Goal: Obtain resource: Download file/media

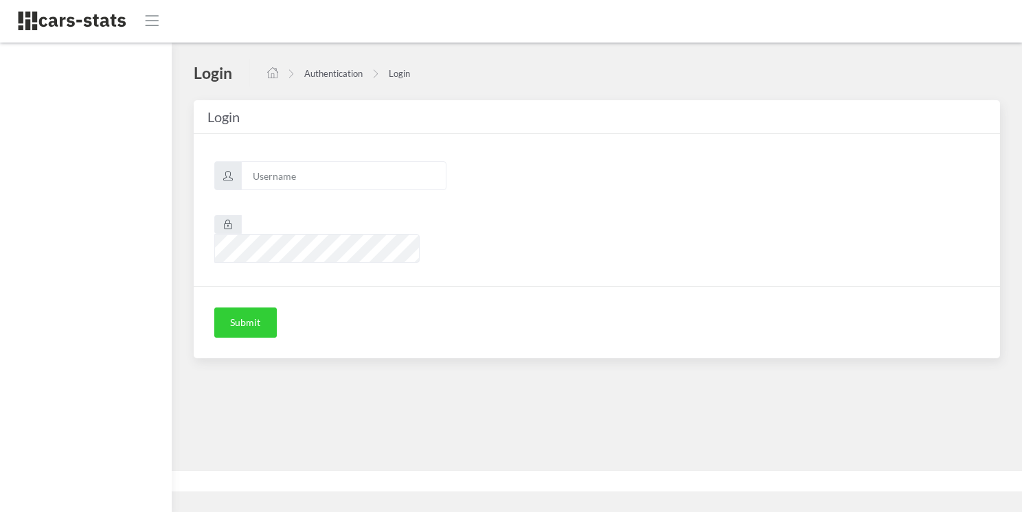
scroll to position [10, 10]
type input "skoda"
click at [246, 308] on button "Submit" at bounding box center [245, 323] width 63 height 30
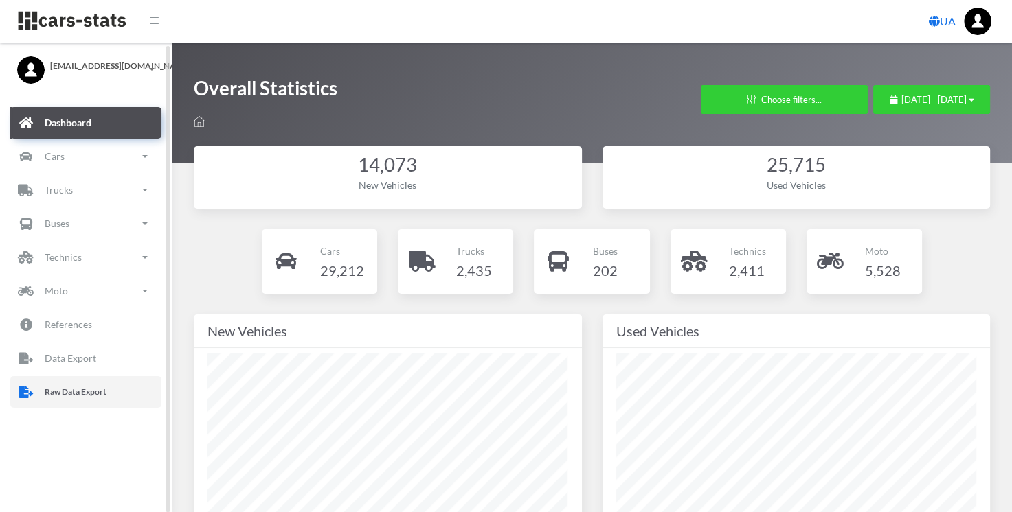
click at [78, 394] on p "Raw Data Export" at bounding box center [76, 392] width 62 height 15
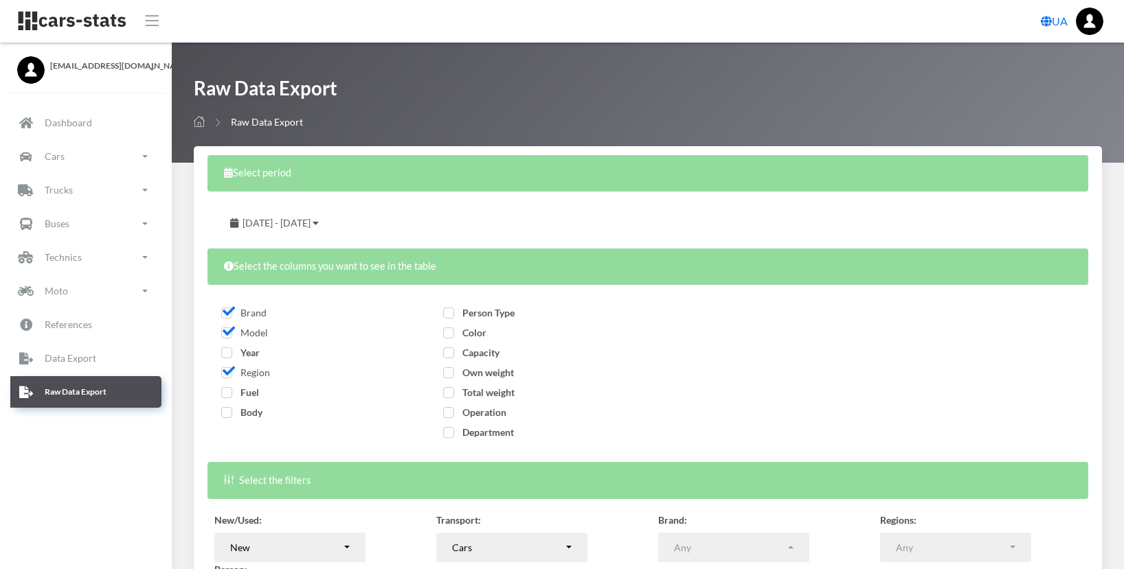
select select
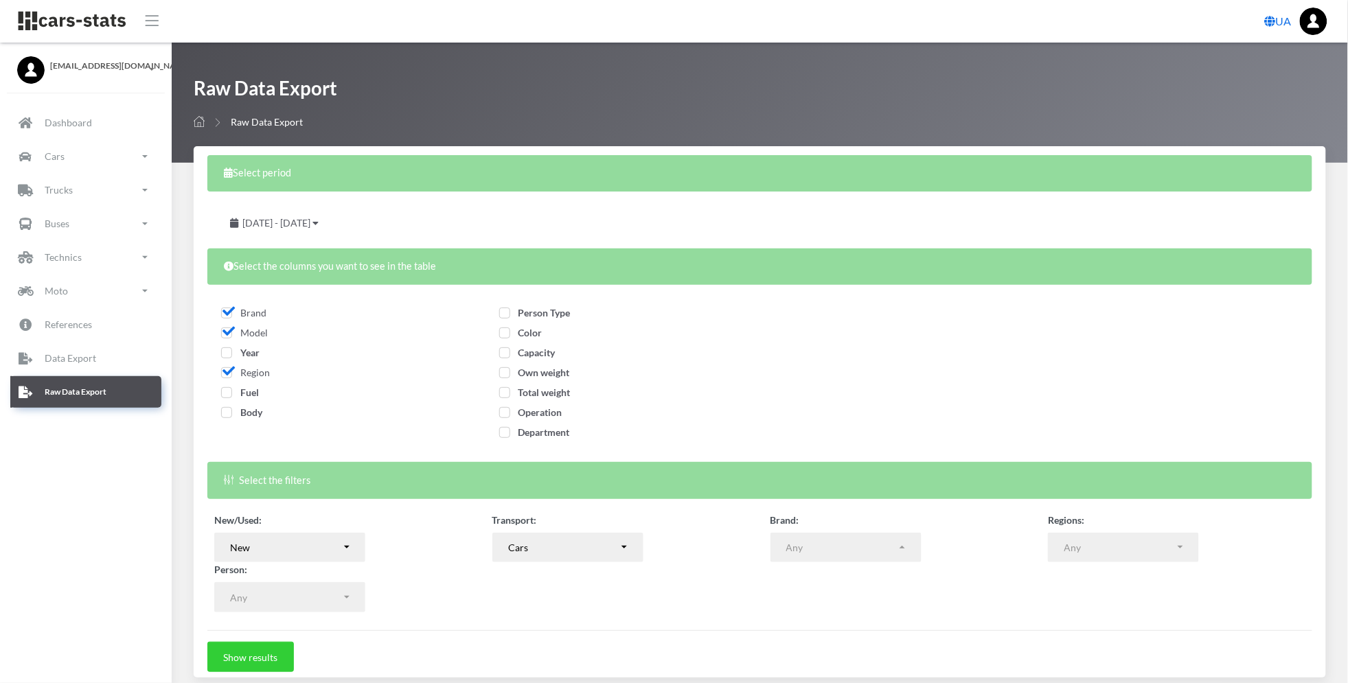
scroll to position [12, 12]
click at [310, 224] on span "July 28, 2025 - August 27, 2025" at bounding box center [276, 223] width 68 height 12
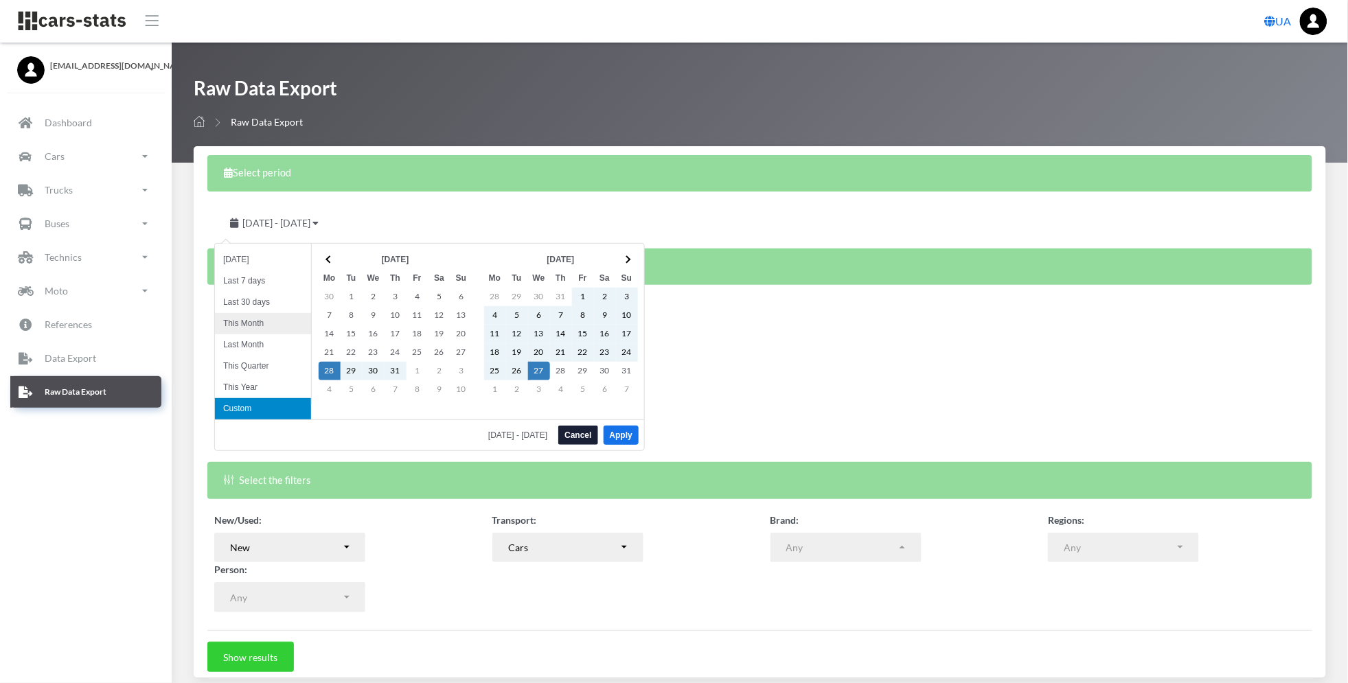
click at [269, 317] on li "This Month" at bounding box center [263, 323] width 96 height 21
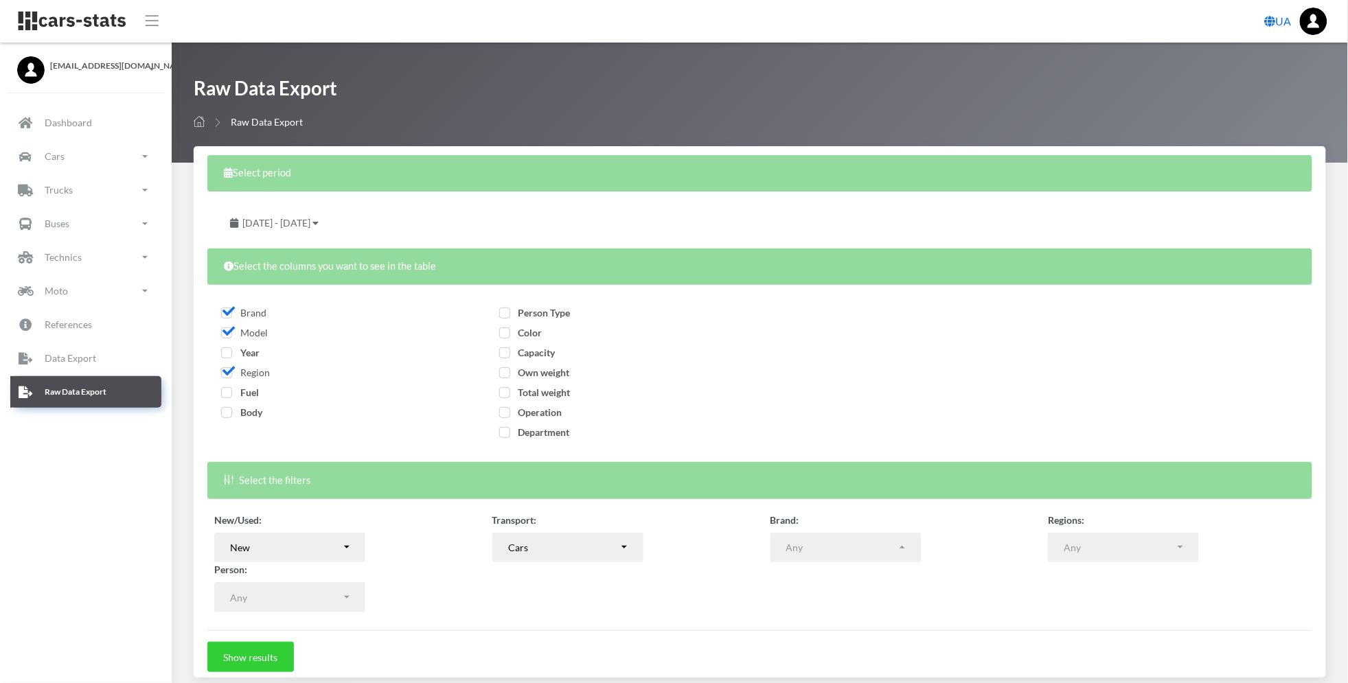
click at [310, 221] on span "September 1, 2025 - September 15, 2025" at bounding box center [276, 223] width 68 height 12
click at [244, 402] on li "Custom" at bounding box center [263, 403] width 96 height 21
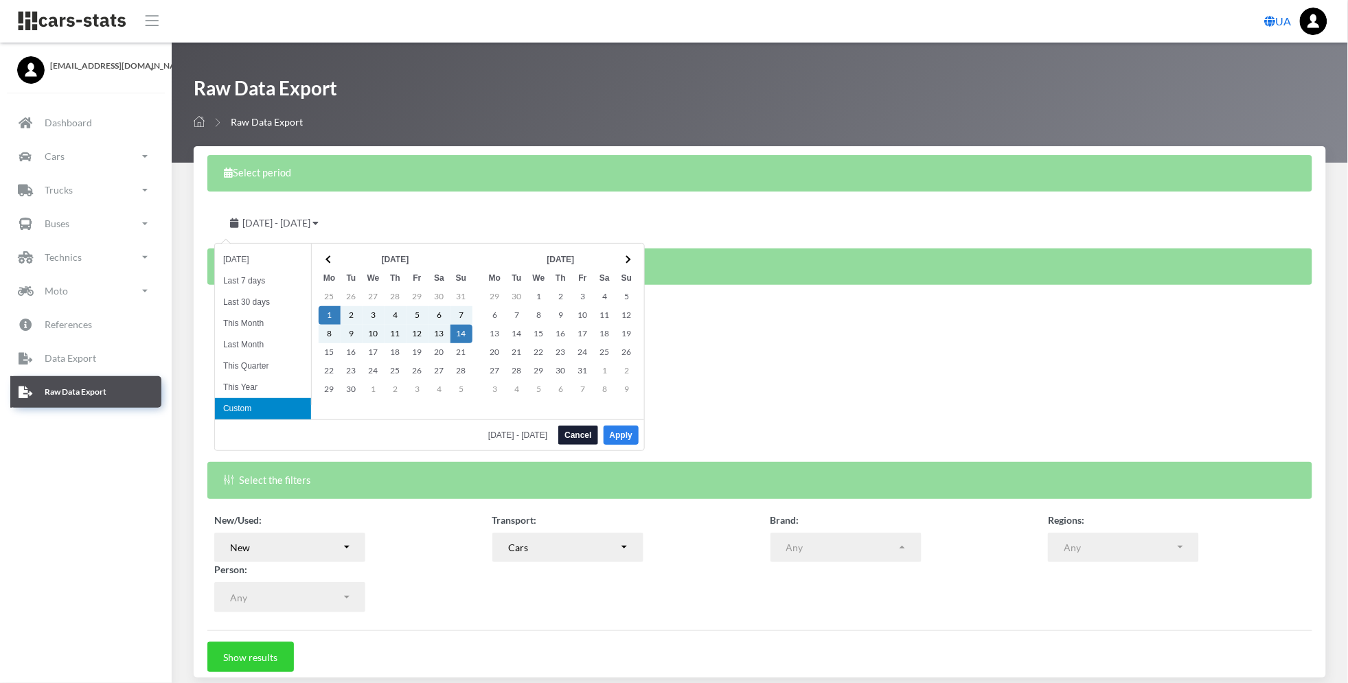
click at [617, 440] on button "Apply" at bounding box center [621, 435] width 35 height 19
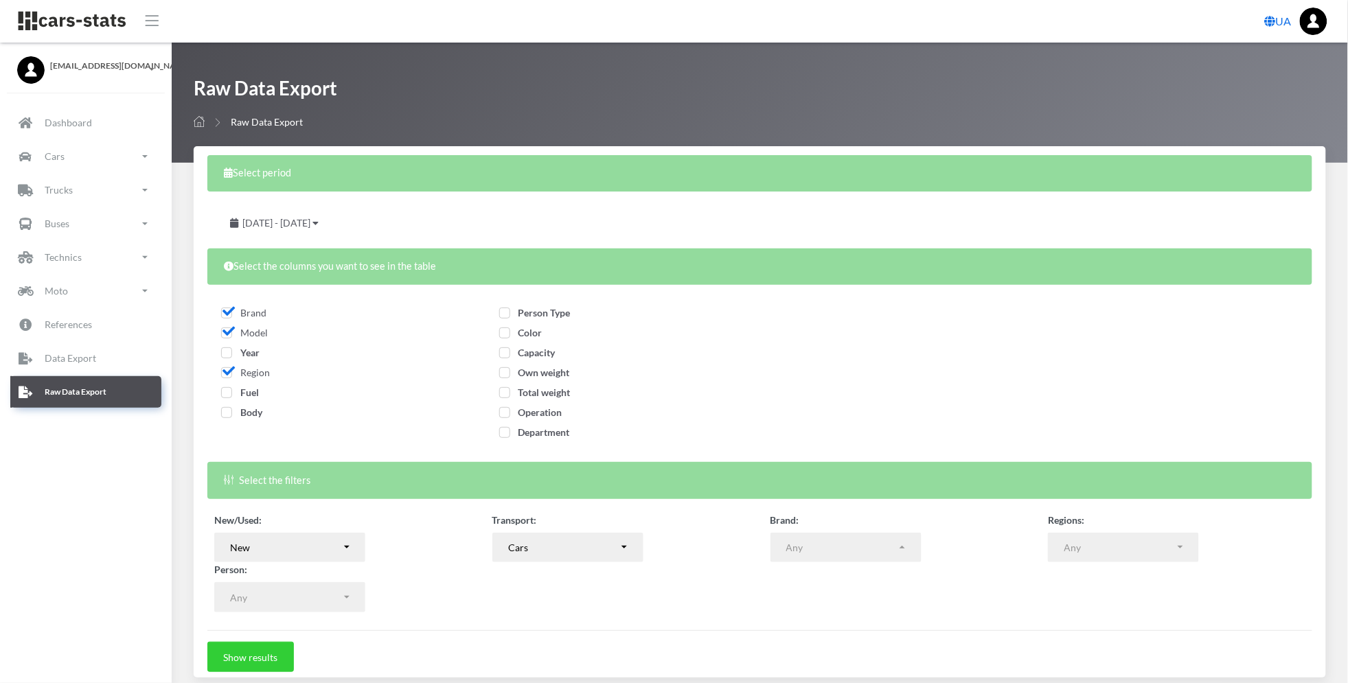
click at [231, 396] on span "Fuel" at bounding box center [240, 393] width 38 height 12
checkbox input "true"
click at [234, 413] on span "Body" at bounding box center [241, 413] width 41 height 12
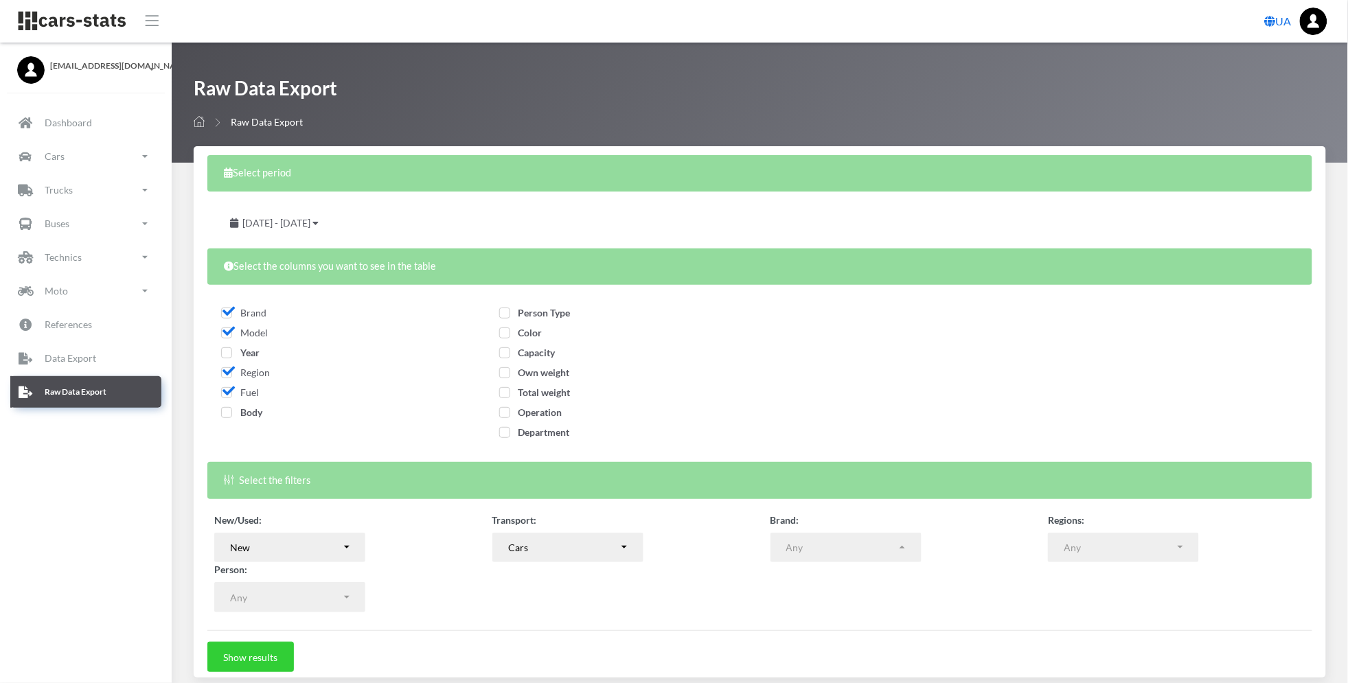
checkbox input "true"
click at [529, 310] on span "Person Type" at bounding box center [534, 313] width 71 height 12
checkbox input "true"
click at [511, 329] on span "Color" at bounding box center [520, 333] width 43 height 12
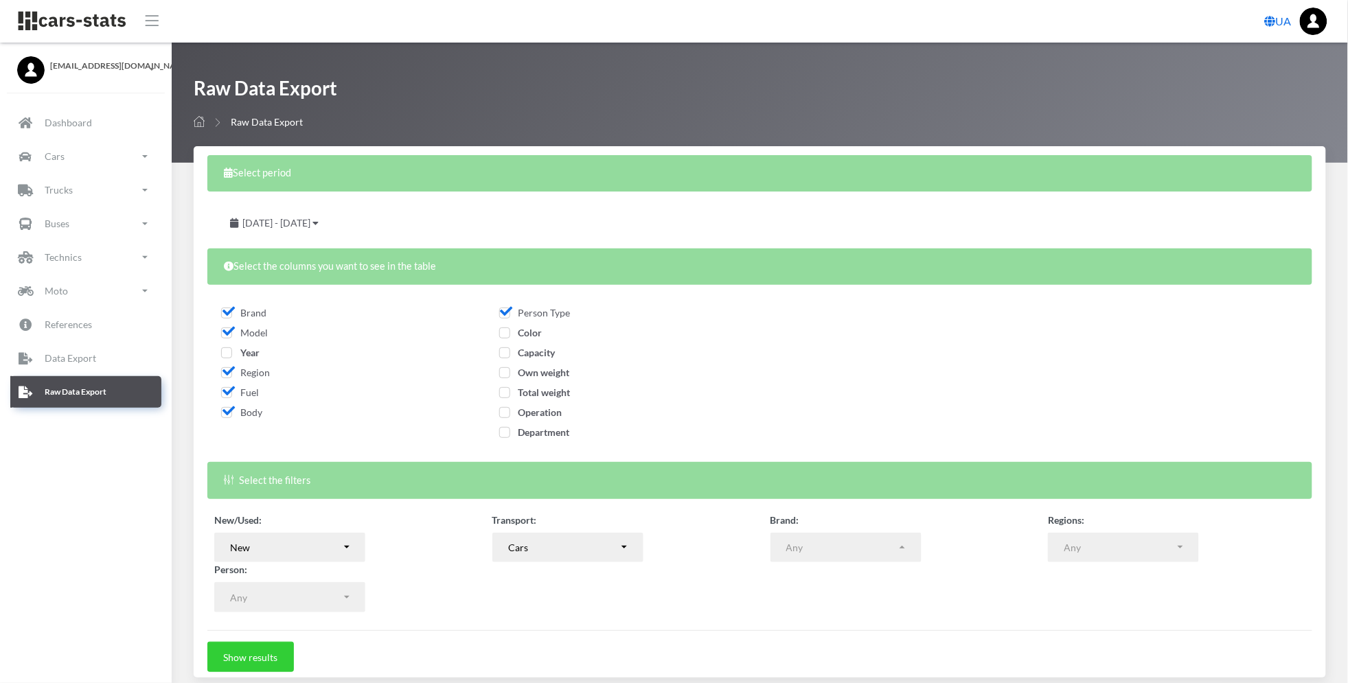
checkbox input "true"
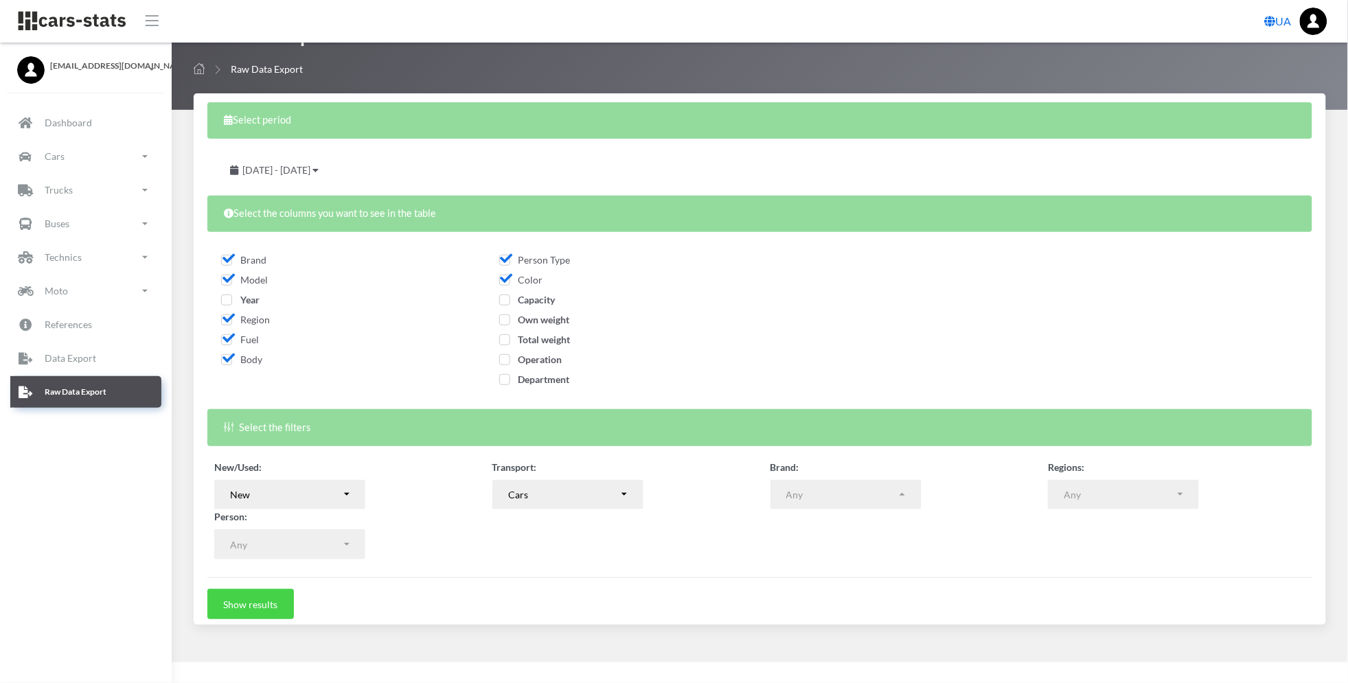
click at [262, 569] on button "Show results" at bounding box center [250, 604] width 87 height 30
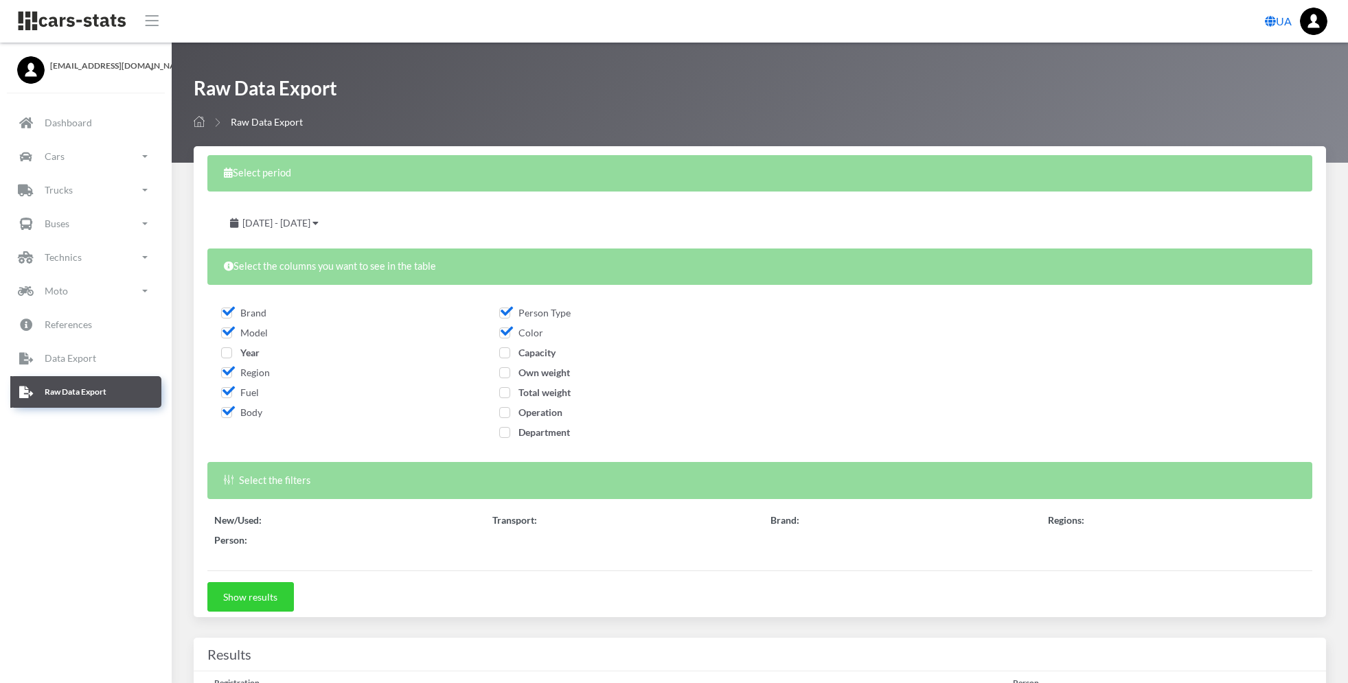
select select
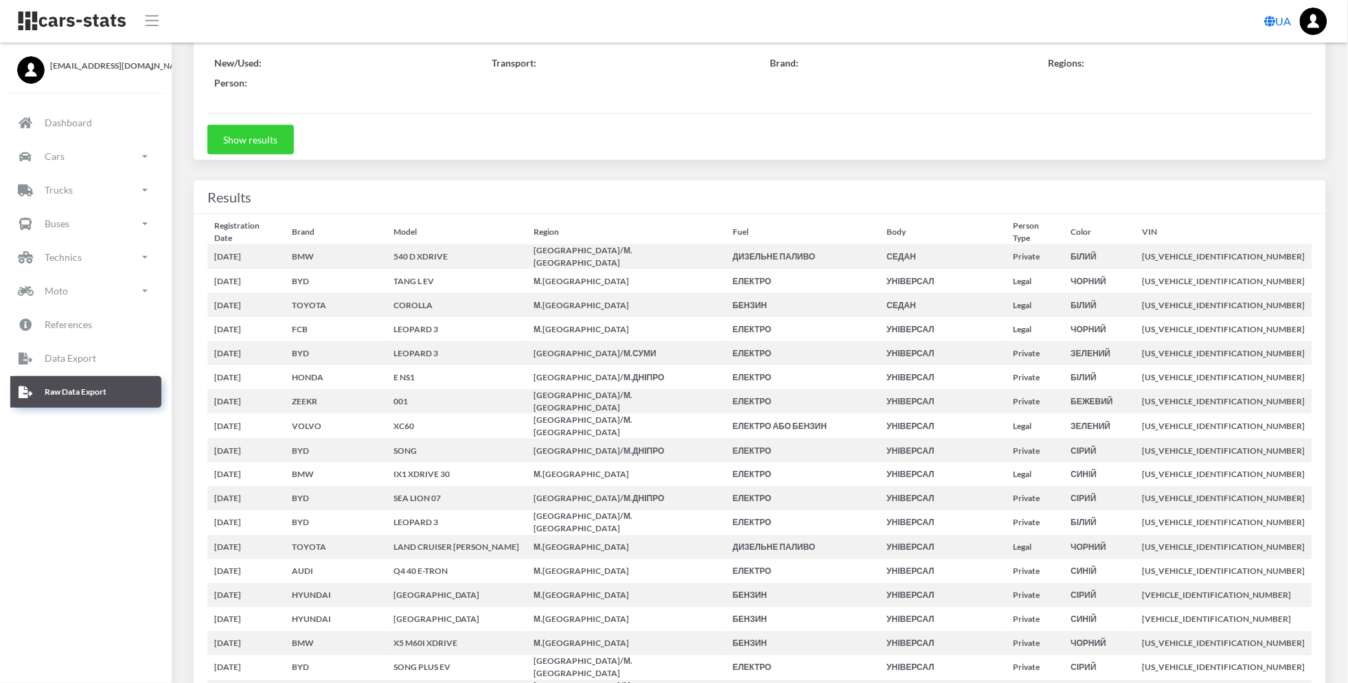
select select
select select "50"
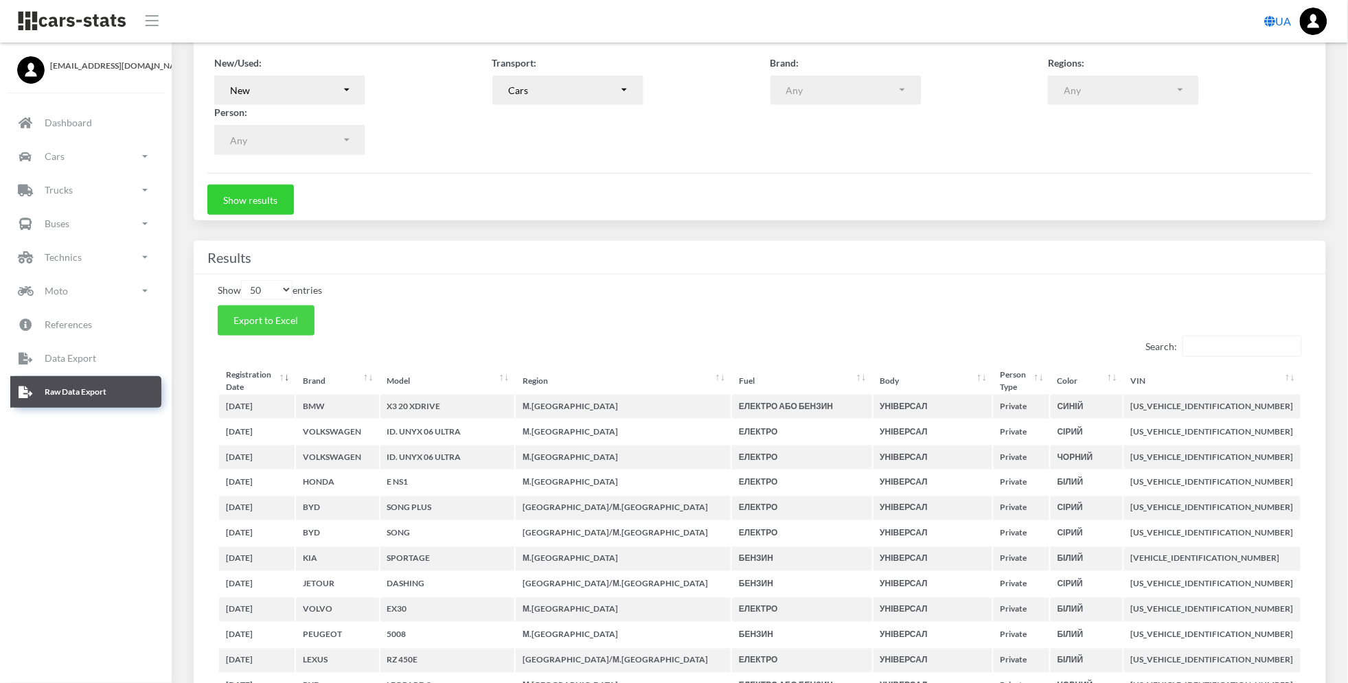
scroll to position [14, 14]
click at [270, 320] on span "Export to Excel" at bounding box center [266, 321] width 65 height 12
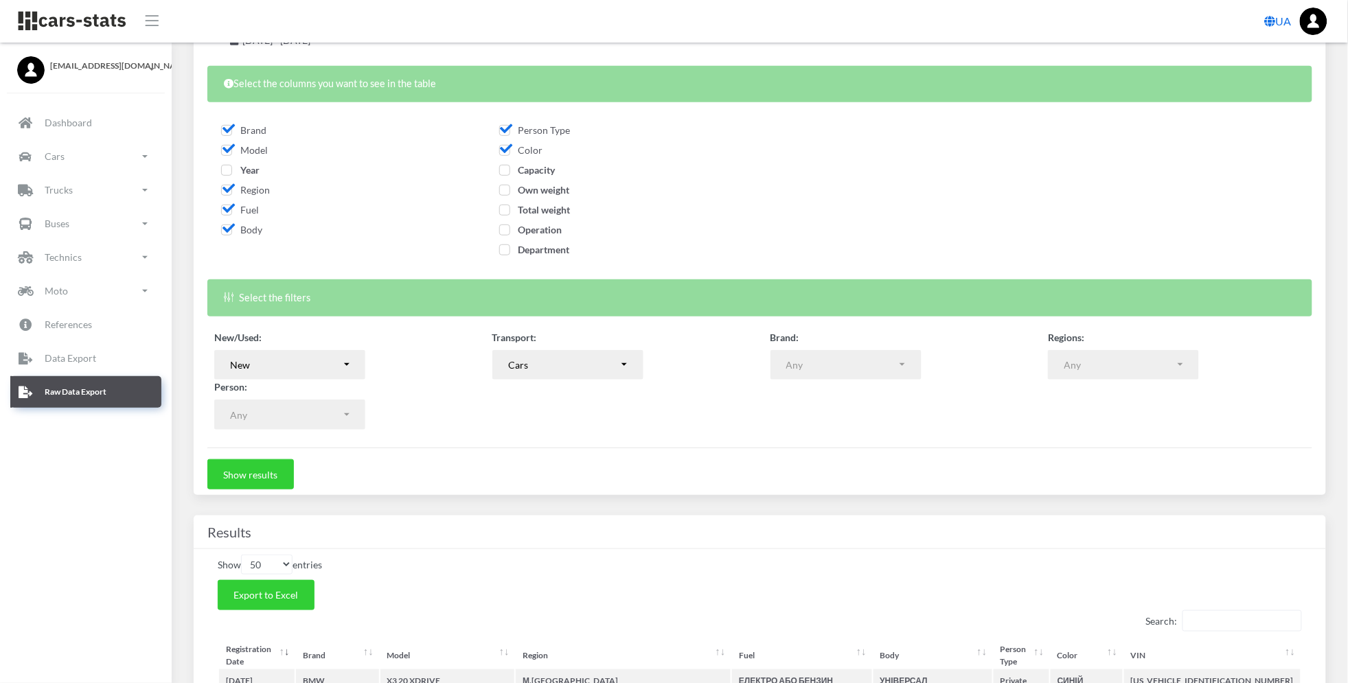
scroll to position [0, 0]
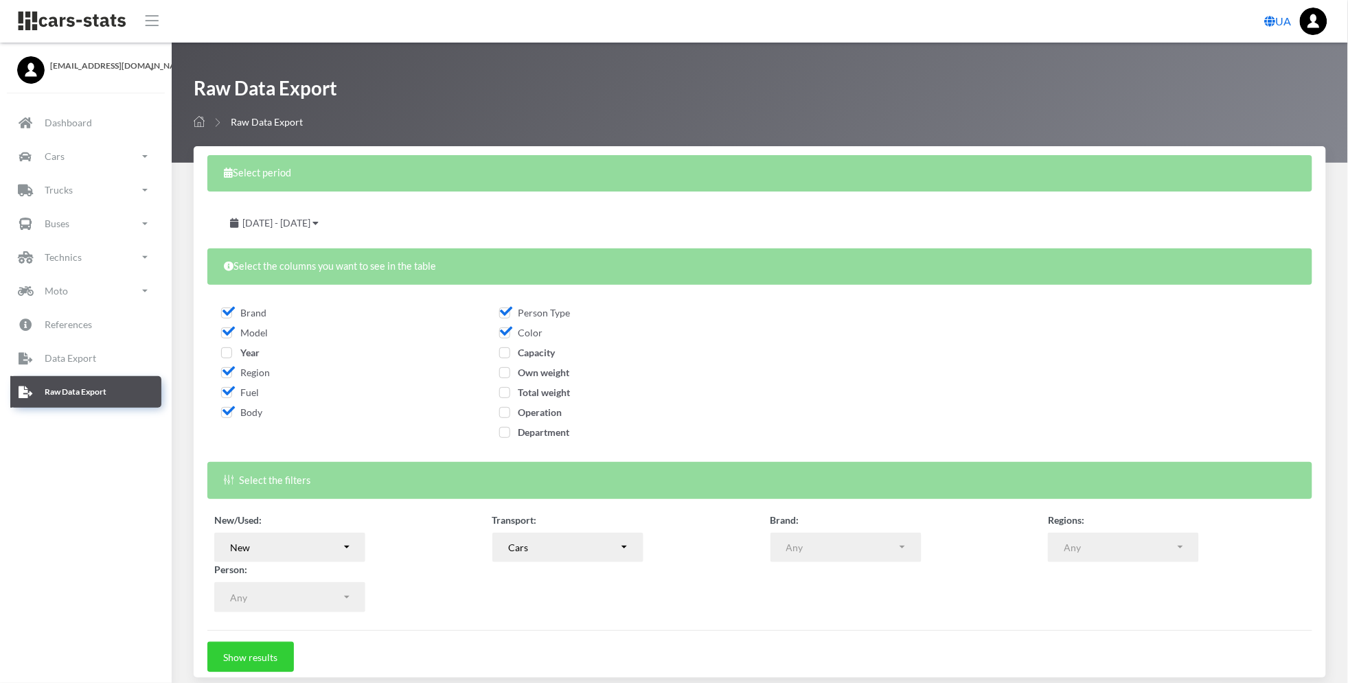
click at [510, 410] on span "Operation" at bounding box center [530, 413] width 63 height 12
checkbox input "true"
click at [328, 547] on div "New" at bounding box center [285, 548] width 111 height 14
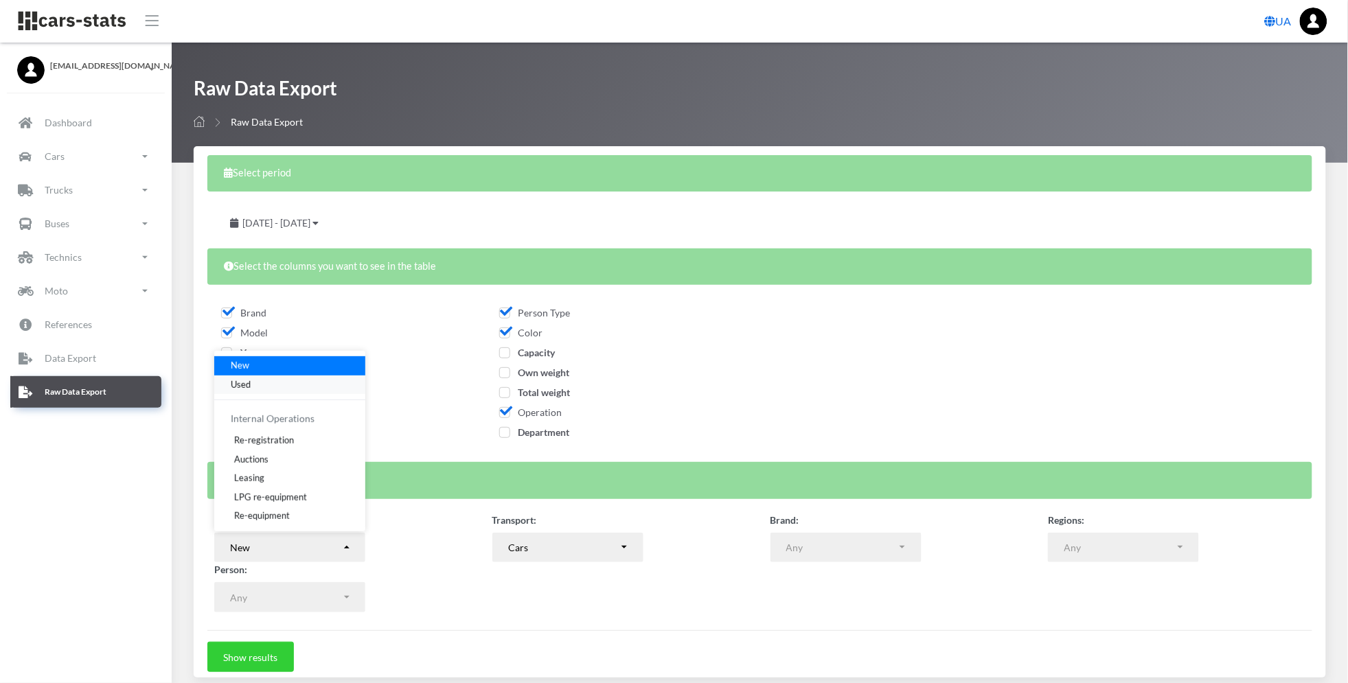
click at [288, 387] on link "Used" at bounding box center [289, 384] width 151 height 19
select select "used-import"
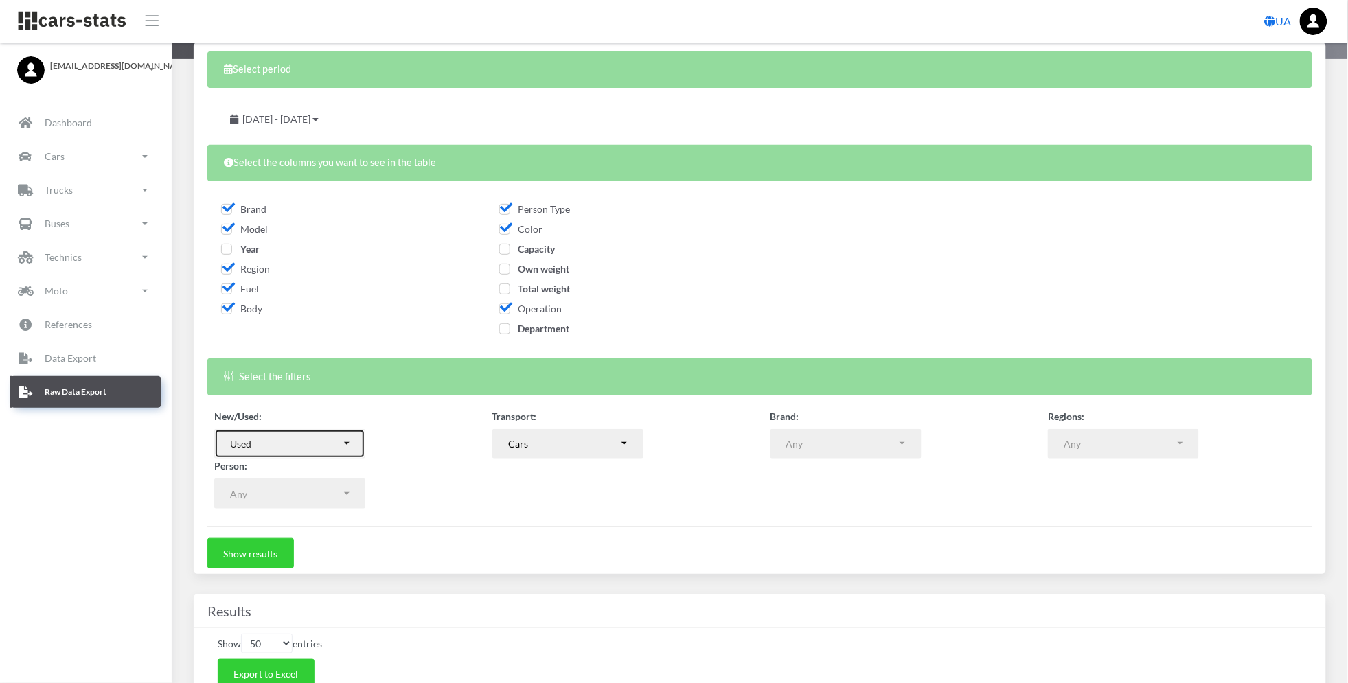
scroll to position [183, 0]
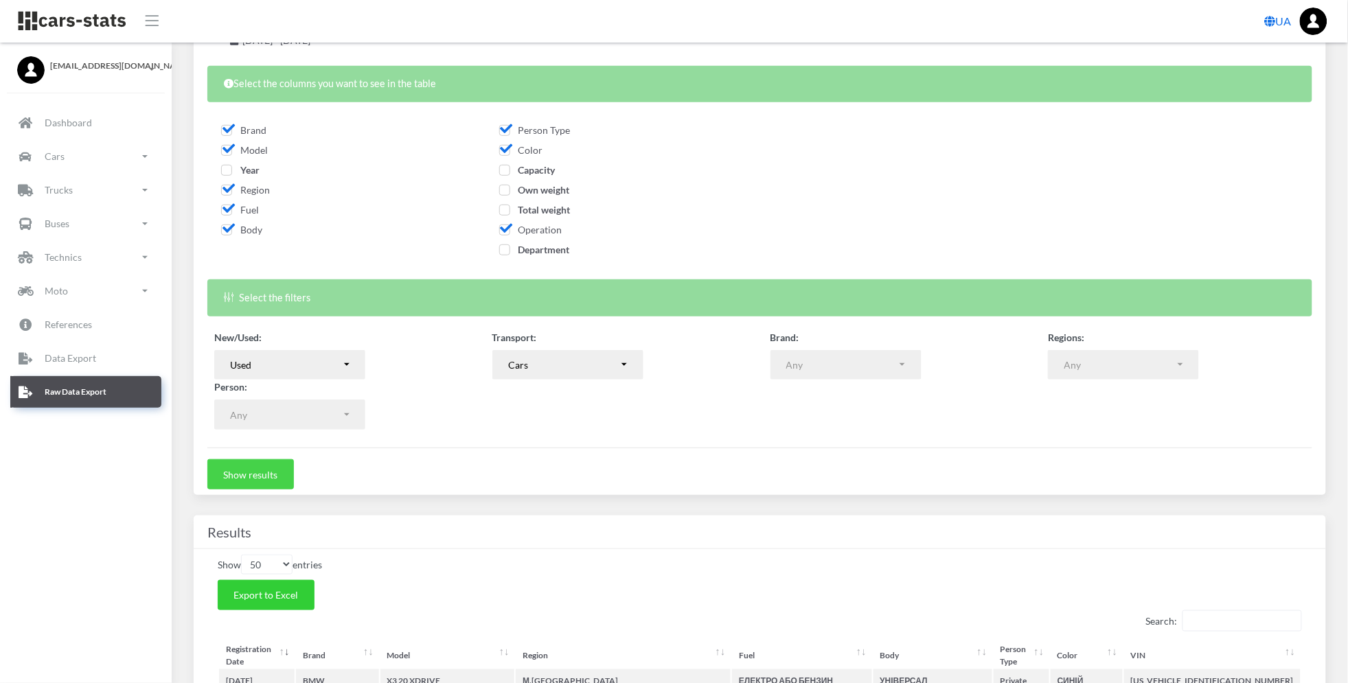
click at [253, 477] on button "Show results" at bounding box center [250, 474] width 87 height 30
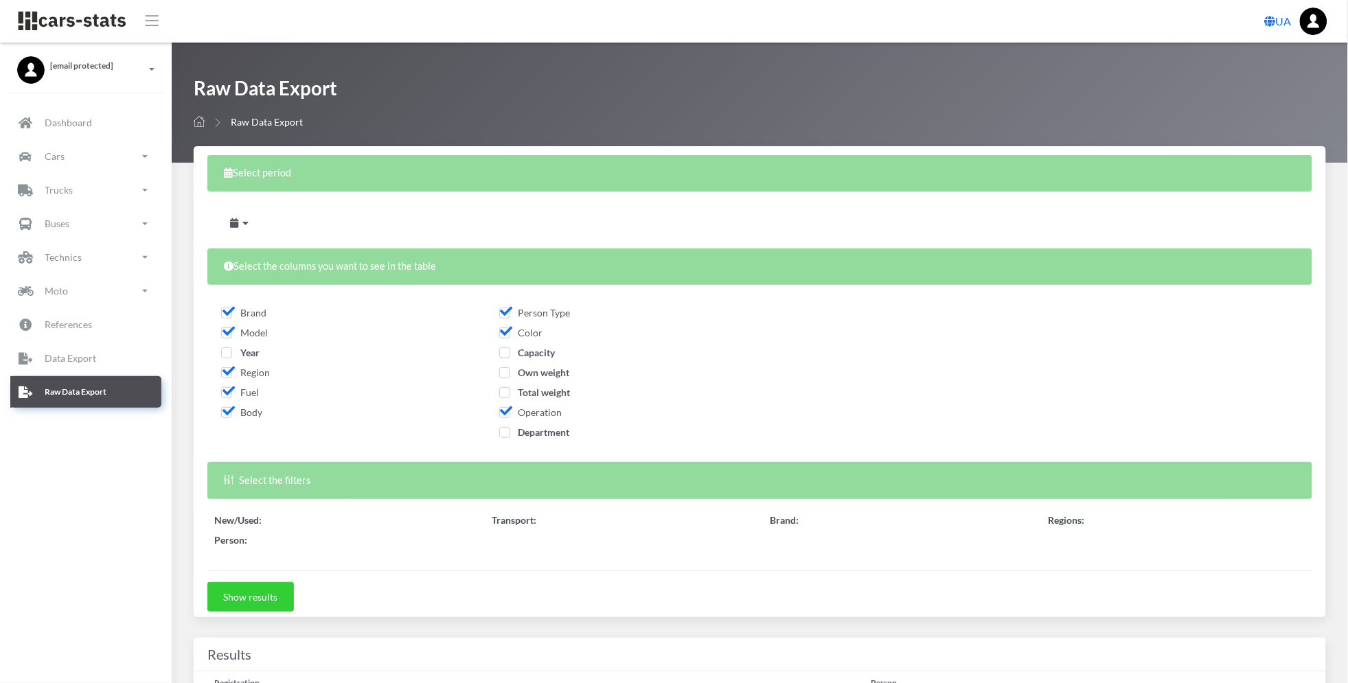
scroll to position [275, 0]
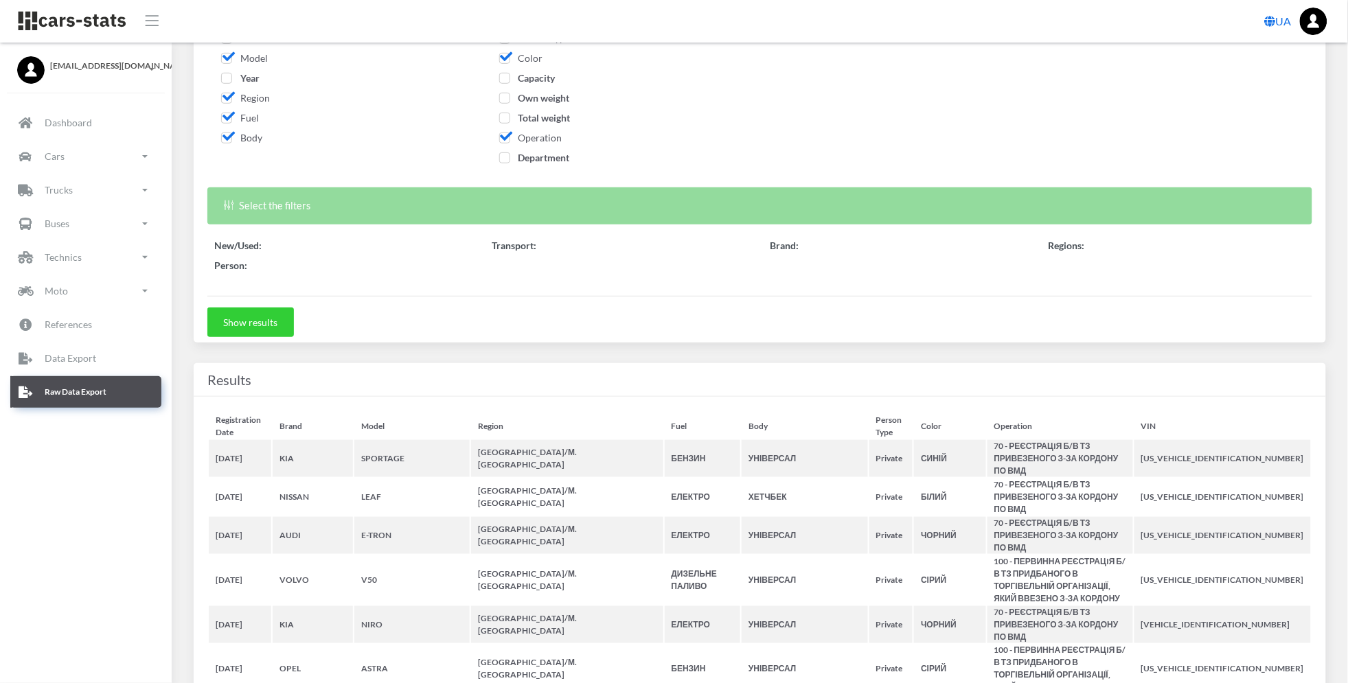
select select
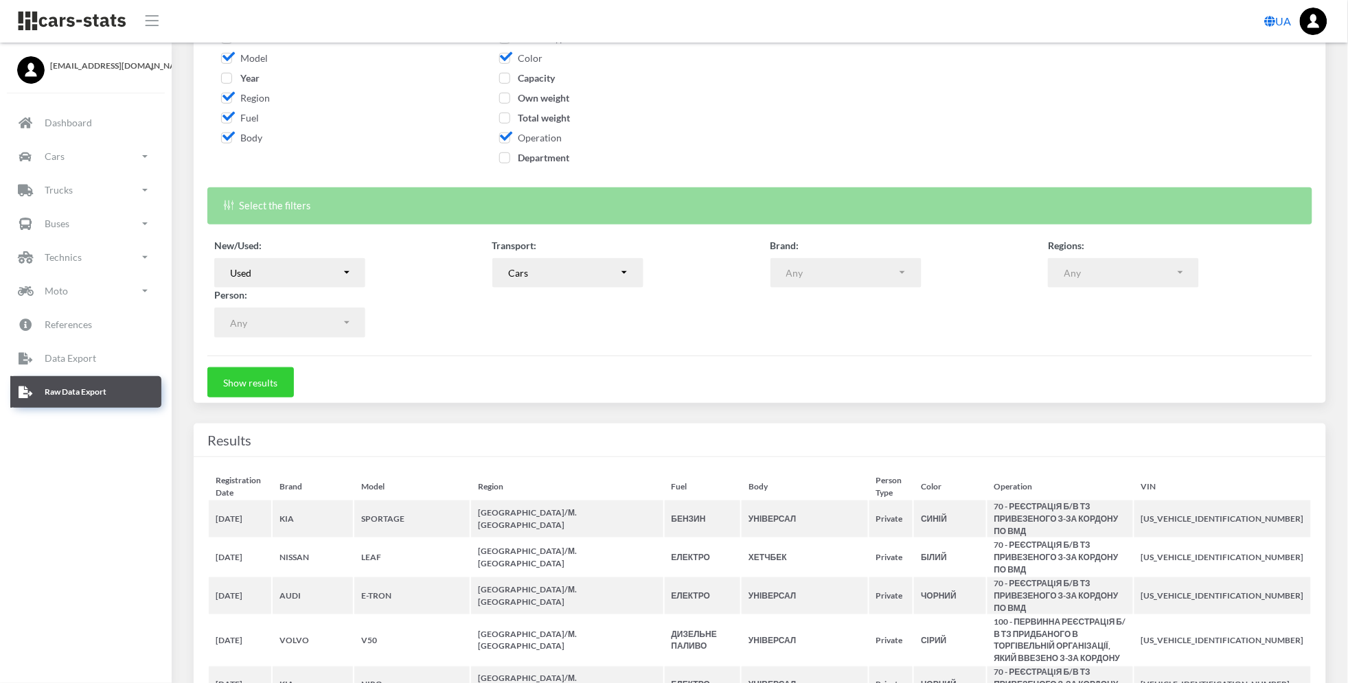
select select "50"
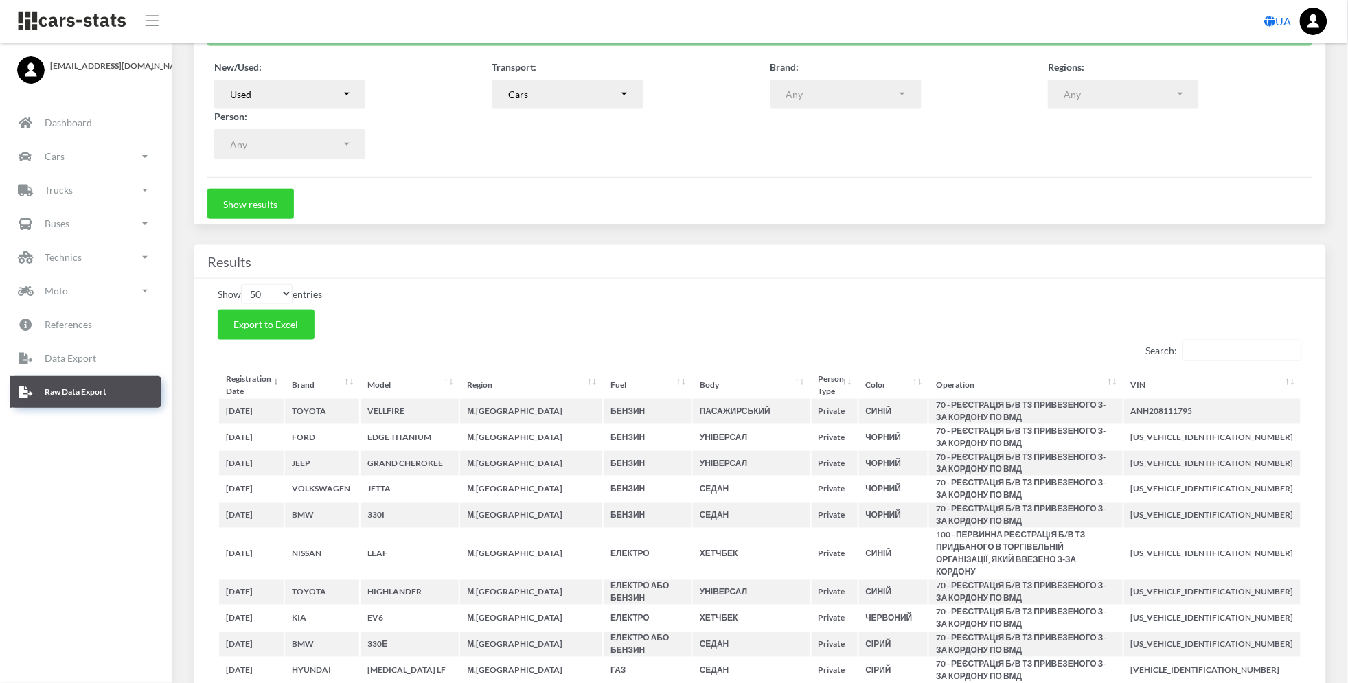
scroll to position [457, 0]
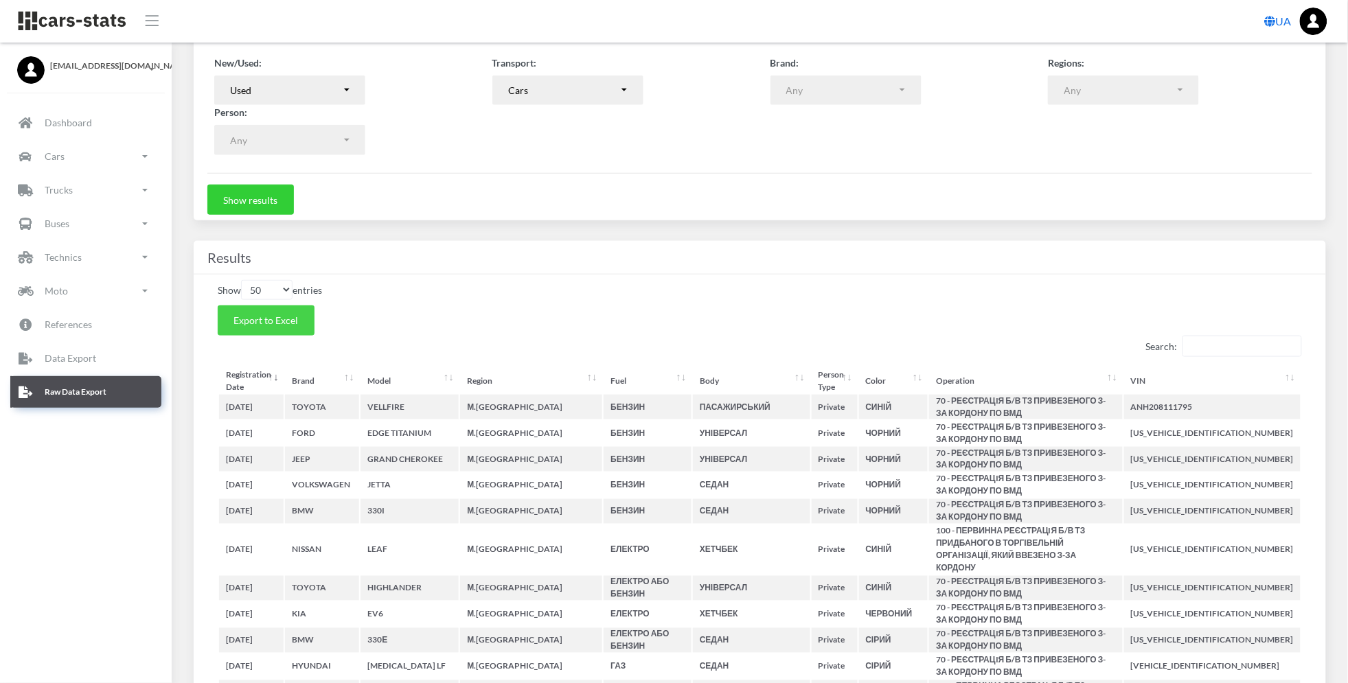
click at [273, 325] on button "Export to Excel" at bounding box center [266, 321] width 97 height 30
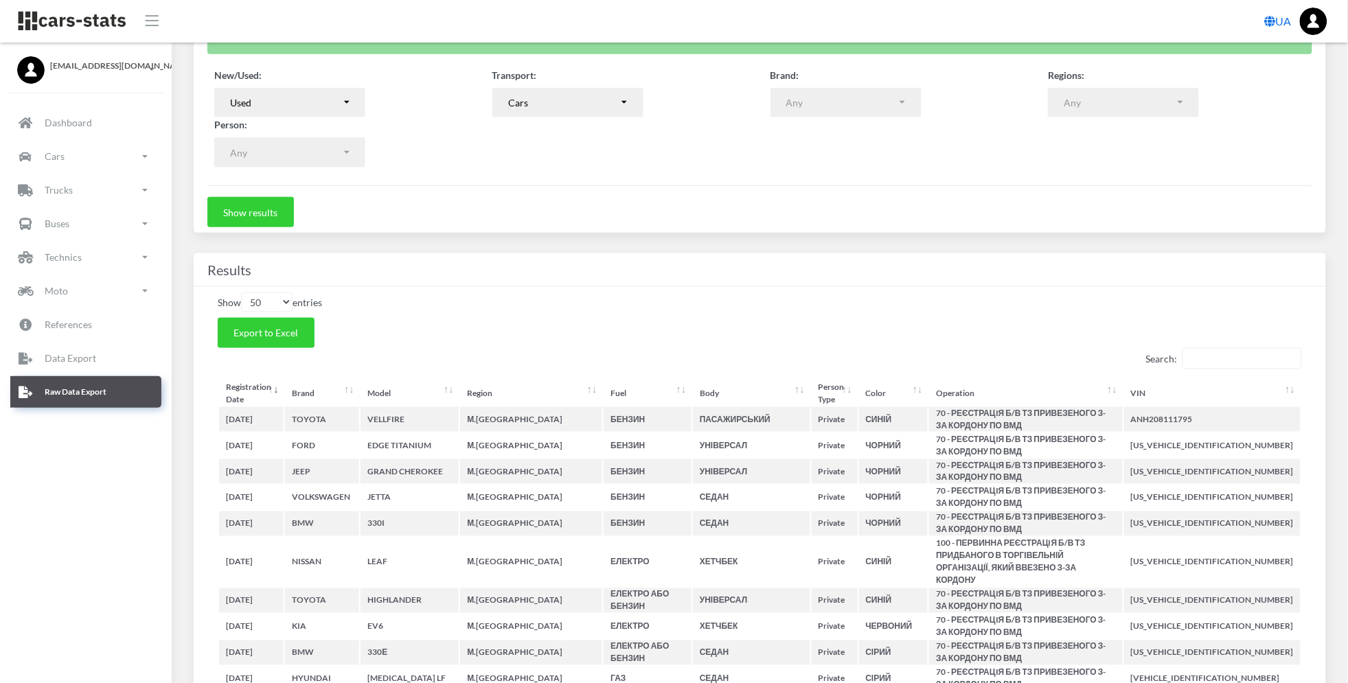
scroll to position [275, 0]
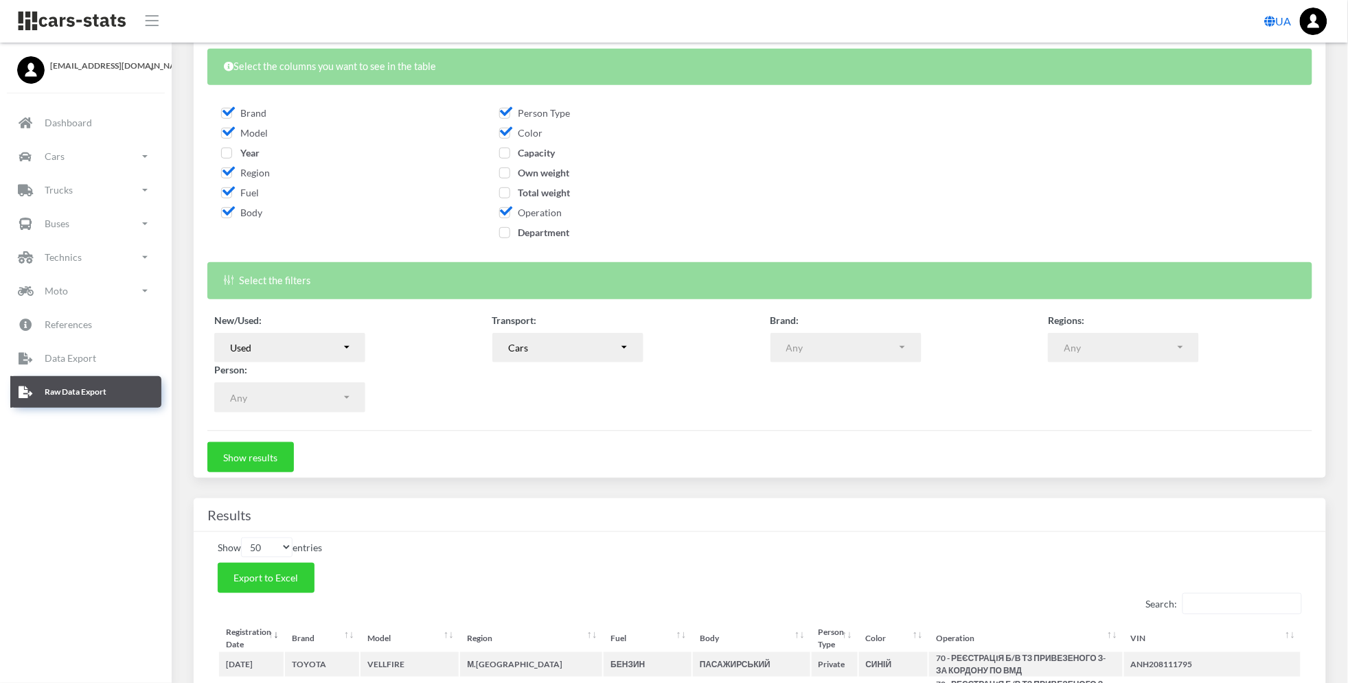
scroll to position [183, 0]
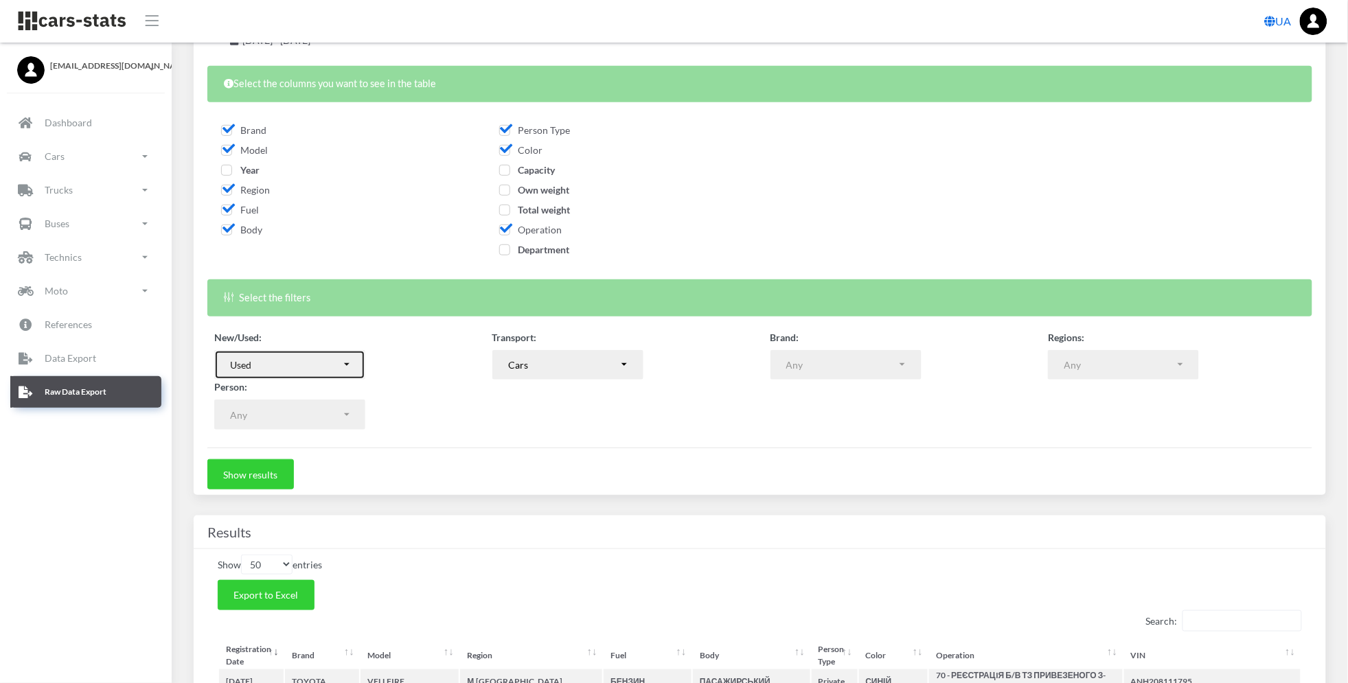
click at [304, 365] on div "Used" at bounding box center [285, 365] width 111 height 14
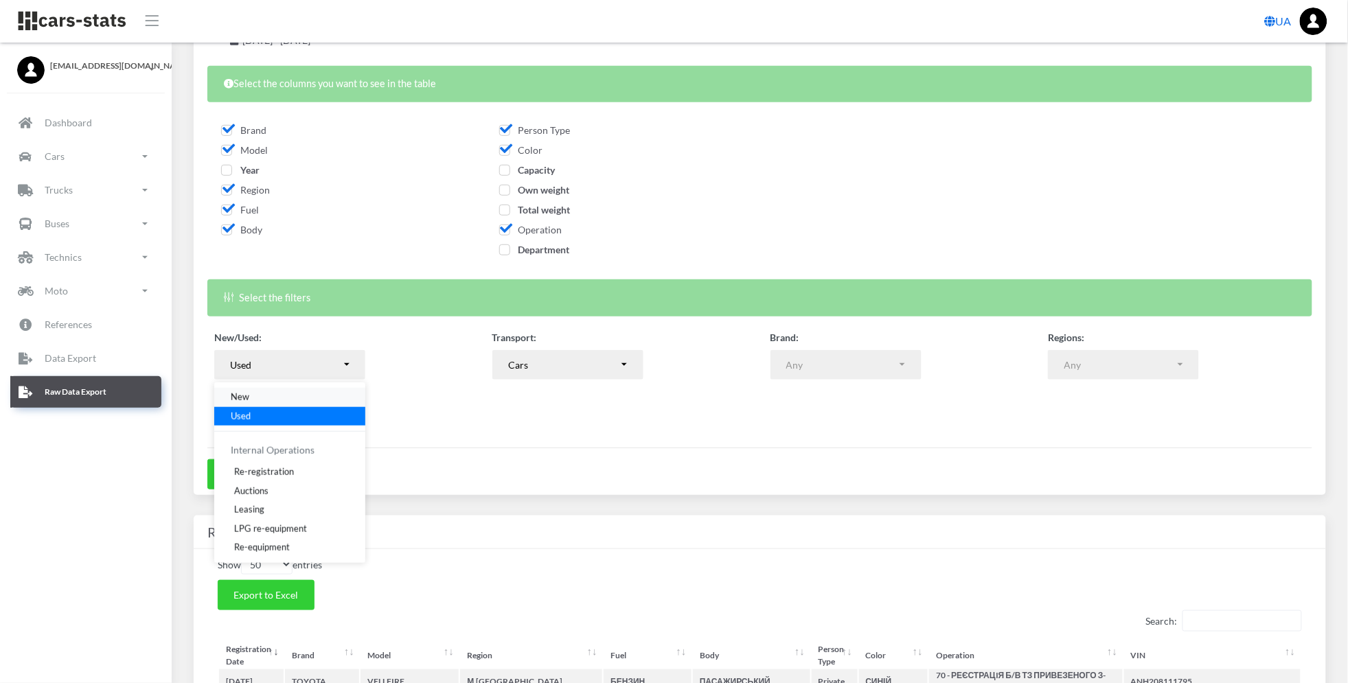
click at [287, 402] on link "New" at bounding box center [289, 397] width 151 height 19
select select "new"
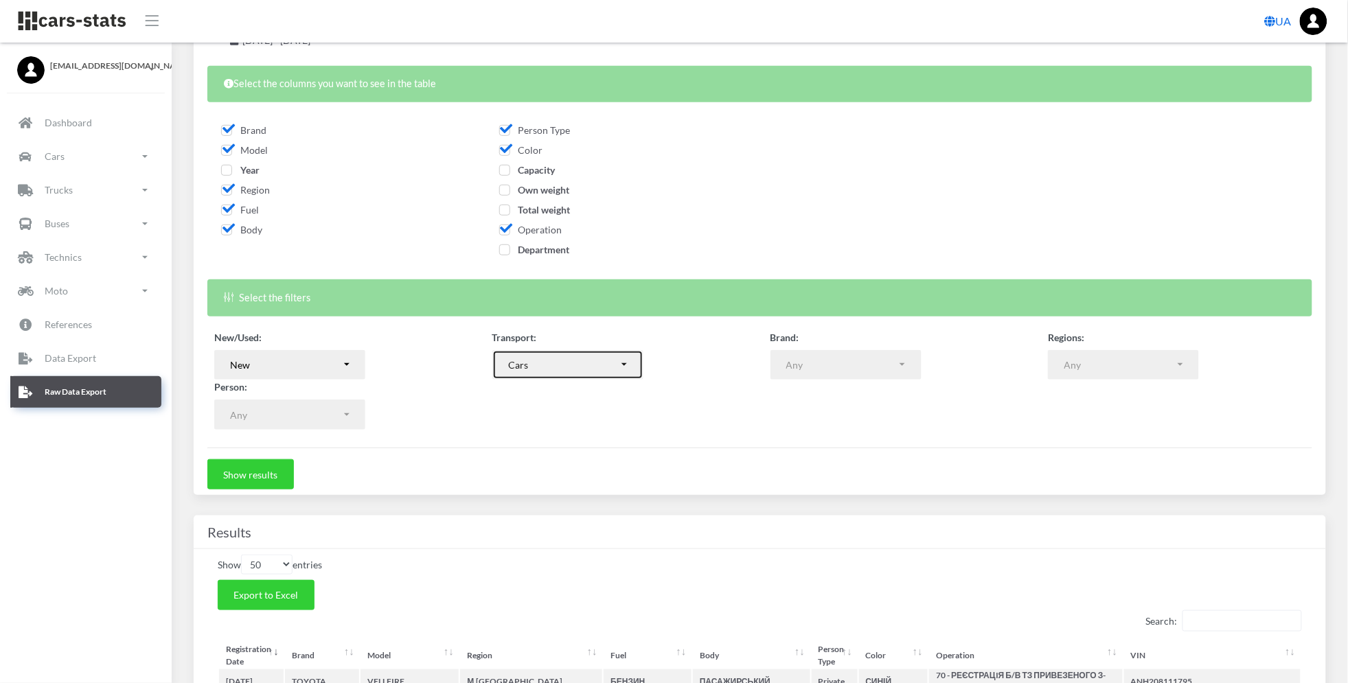
click at [607, 370] on div "Cars" at bounding box center [563, 365] width 111 height 14
click at [567, 464] on link "Moto" at bounding box center [567, 473] width 151 height 19
select select "moto"
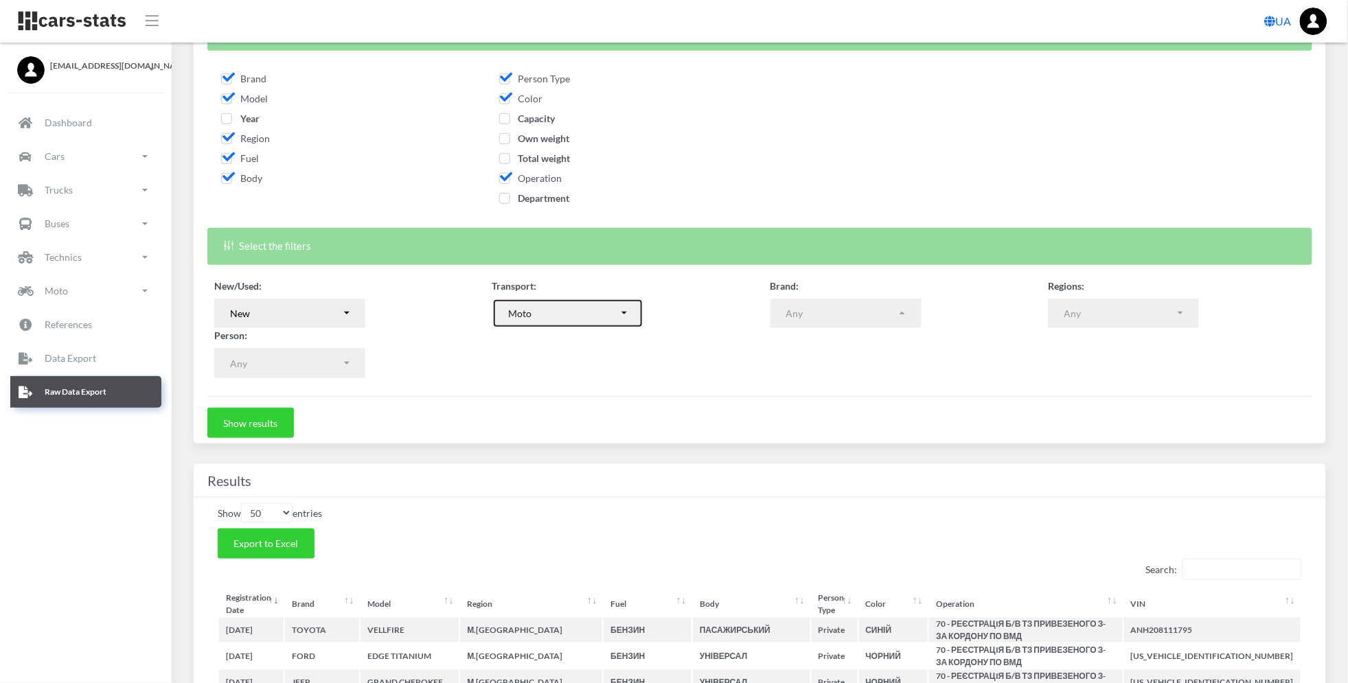
scroll to position [275, 0]
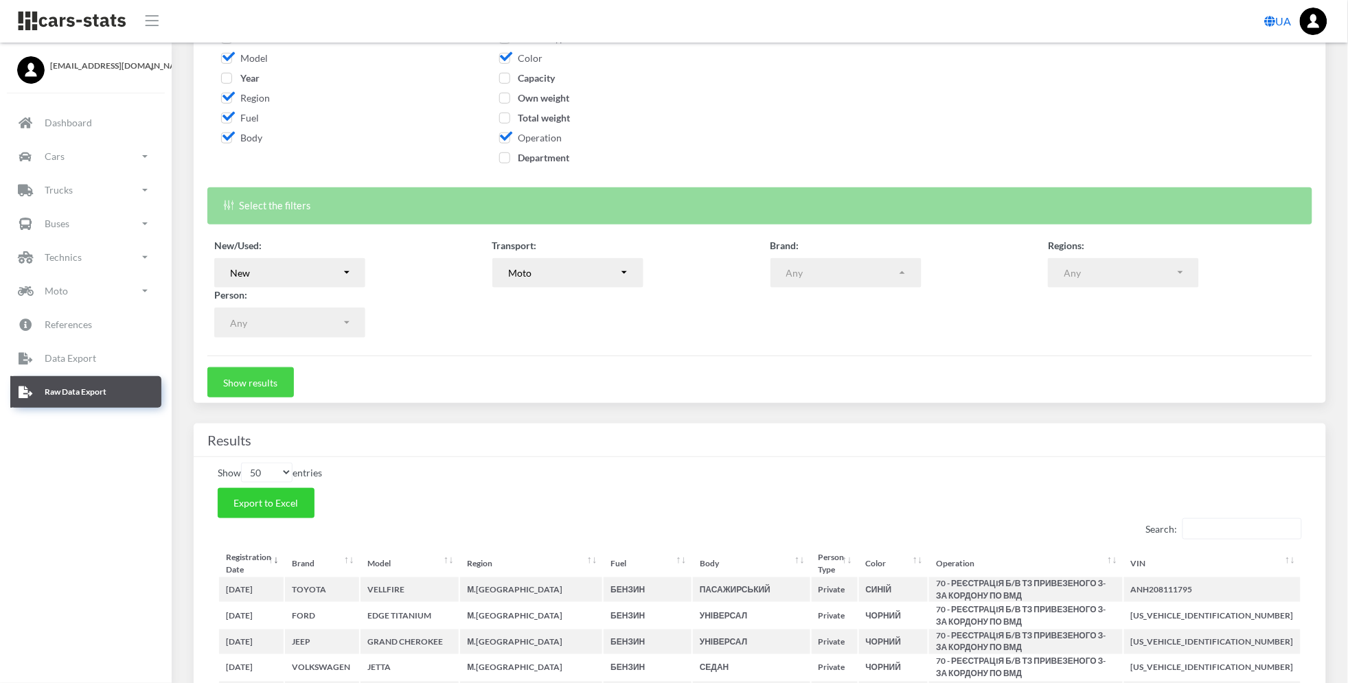
click at [268, 375] on button "Show results" at bounding box center [250, 382] width 87 height 30
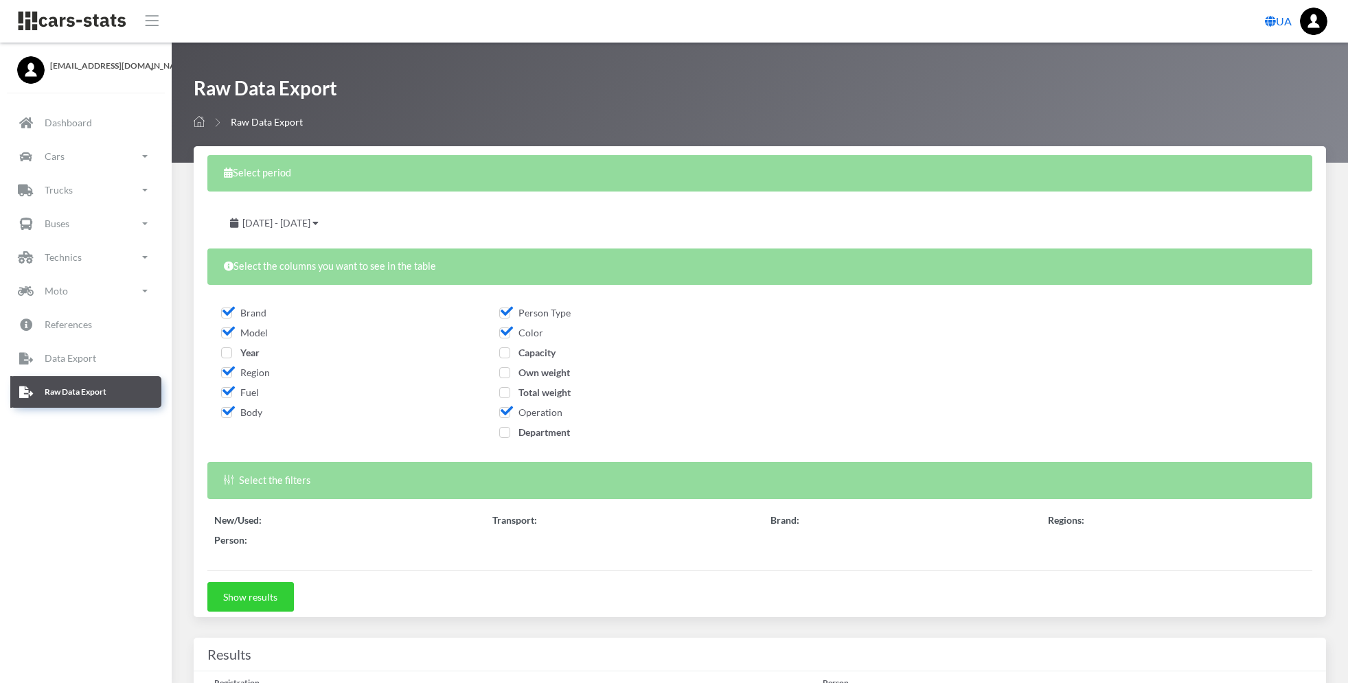
select select
select select "50"
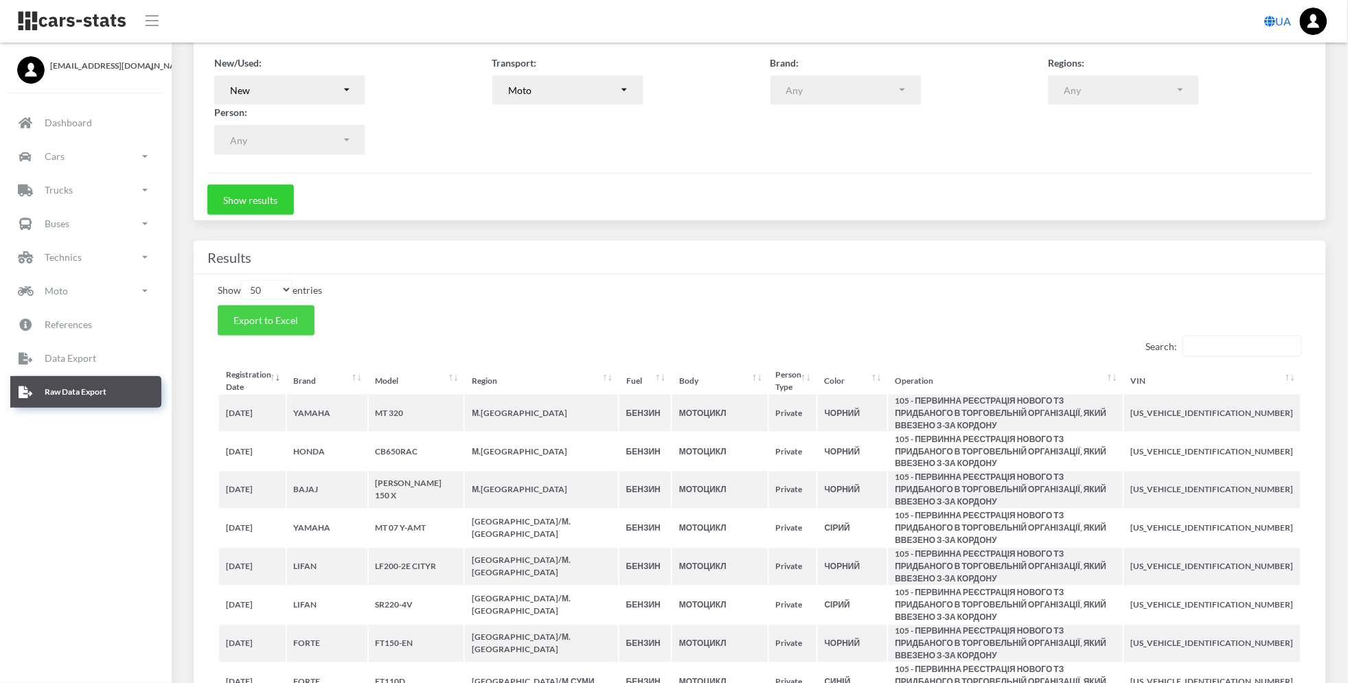
scroll to position [14, 14]
click at [295, 311] on button "Export to Excel" at bounding box center [266, 321] width 97 height 30
click at [889, 61] on div "Brand: ACCESS ADIVA ADLY ADLY AEON AGUSTA AIMA AJP AJS AKI MOTO AKUMOTO ALESIN …" at bounding box center [852, 81] width 185 height 50
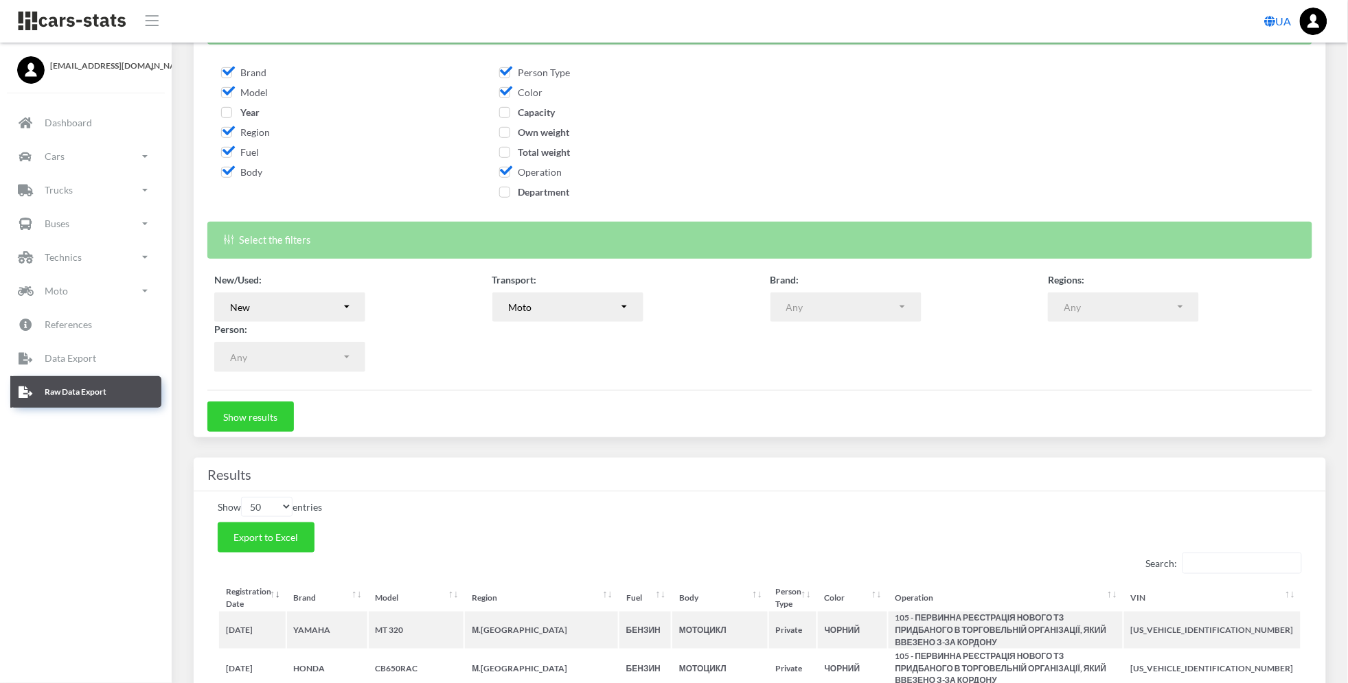
scroll to position [0, 0]
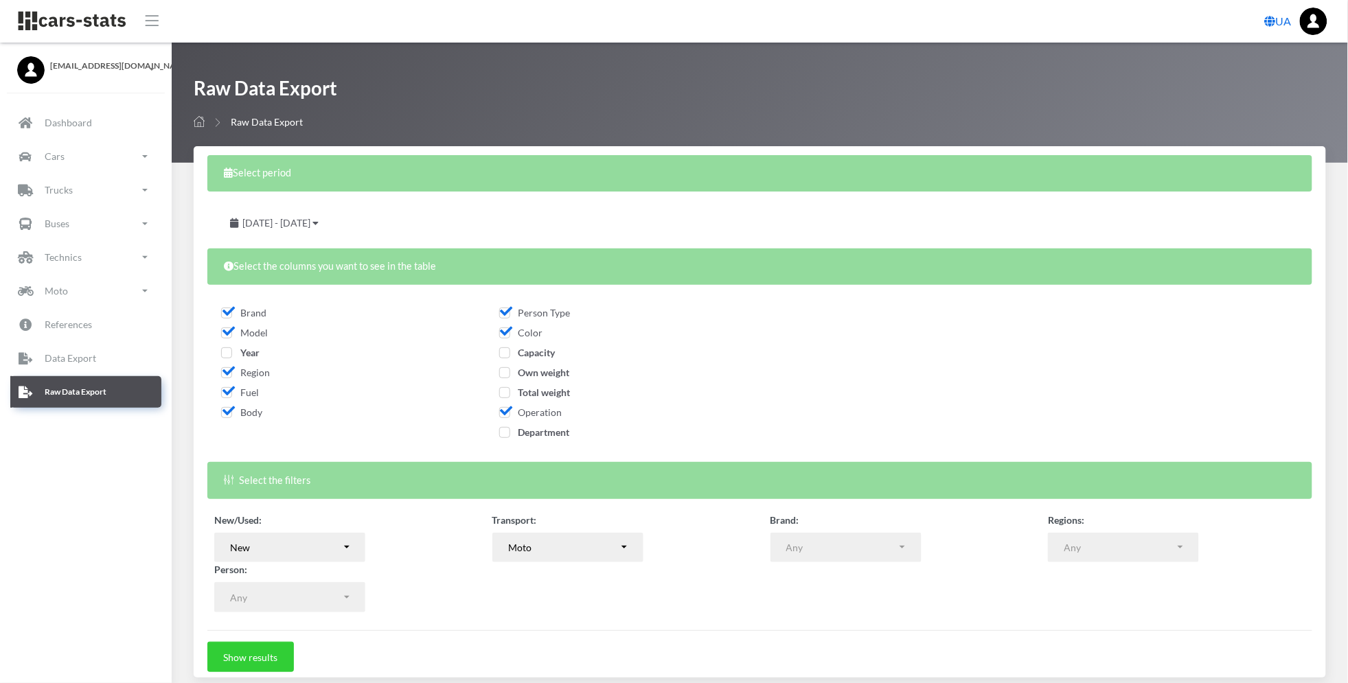
click at [503, 416] on span "Operation" at bounding box center [530, 413] width 63 height 12
checkbox input "false"
click at [507, 335] on span "Color" at bounding box center [521, 333] width 44 height 12
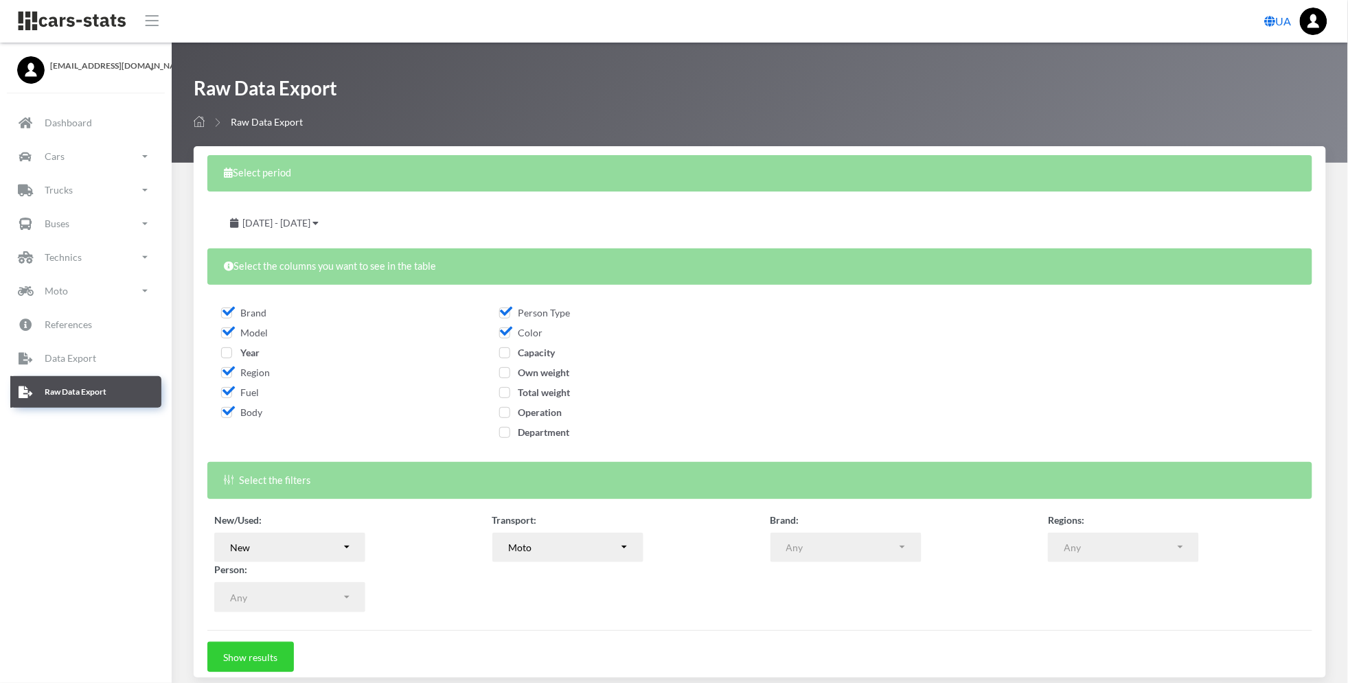
checkbox input "false"
click at [229, 394] on span "Fuel" at bounding box center [240, 393] width 38 height 12
checkbox input "false"
click at [228, 402] on div "Fuel" at bounding box center [343, 395] width 244 height 20
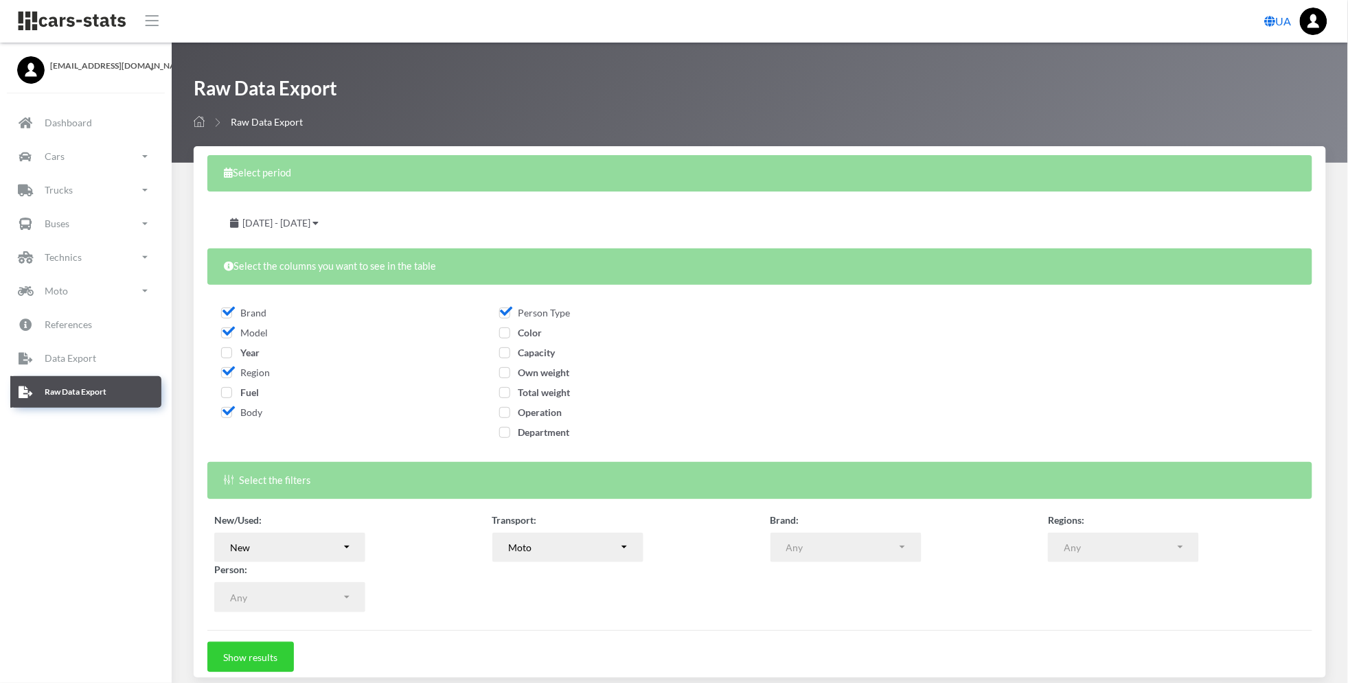
click at [228, 409] on span "Body" at bounding box center [241, 413] width 41 height 12
checkbox input "false"
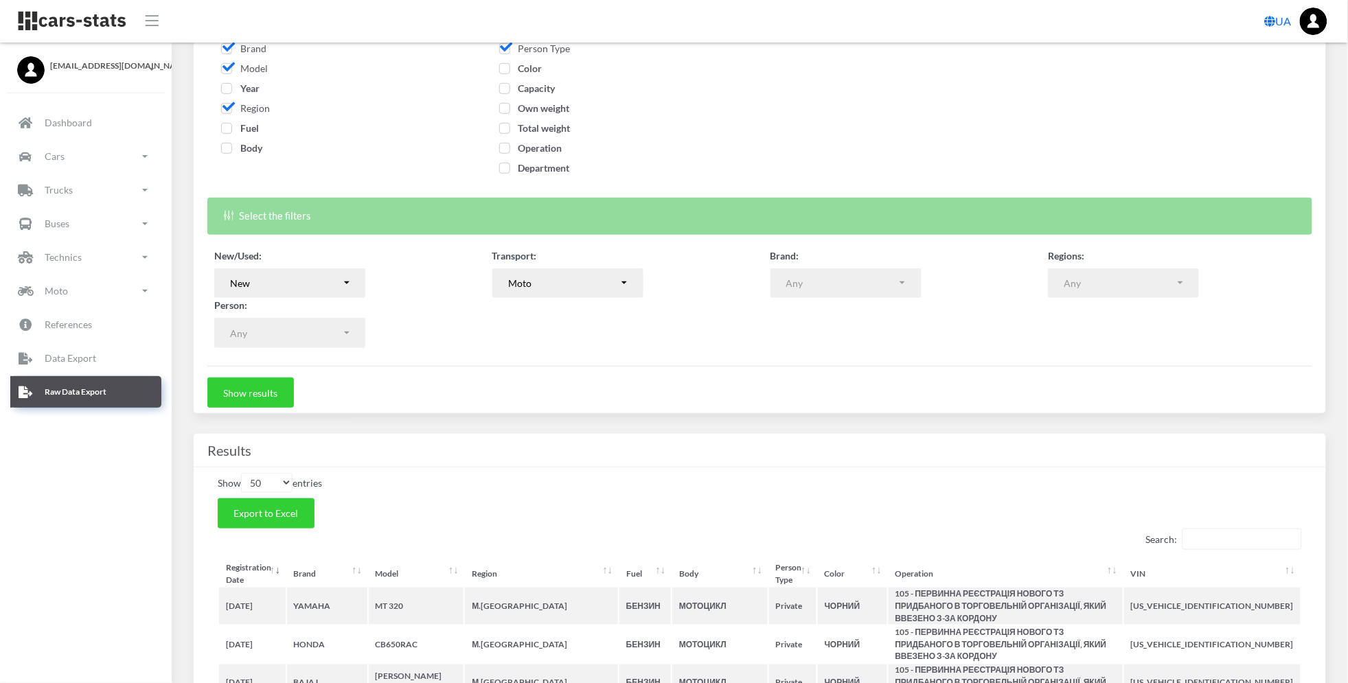
scroll to position [275, 0]
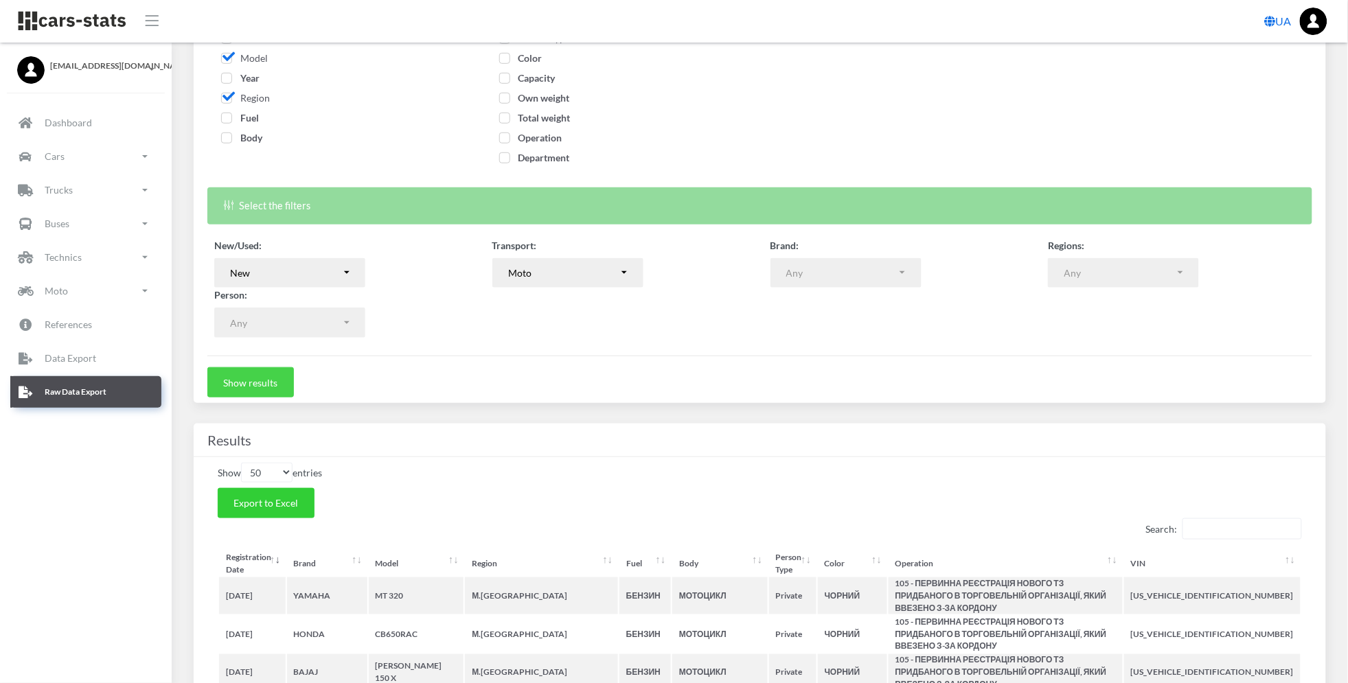
click at [272, 381] on button "Show results" at bounding box center [250, 382] width 87 height 30
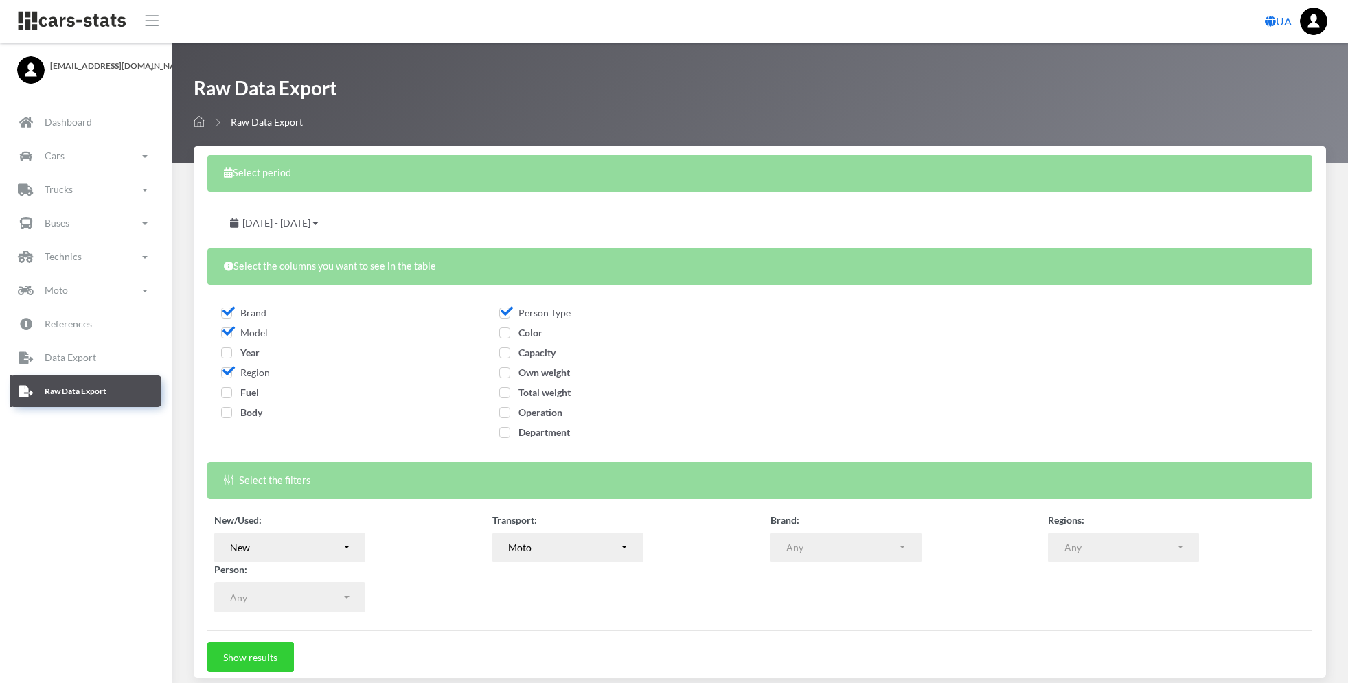
select select
select select "50"
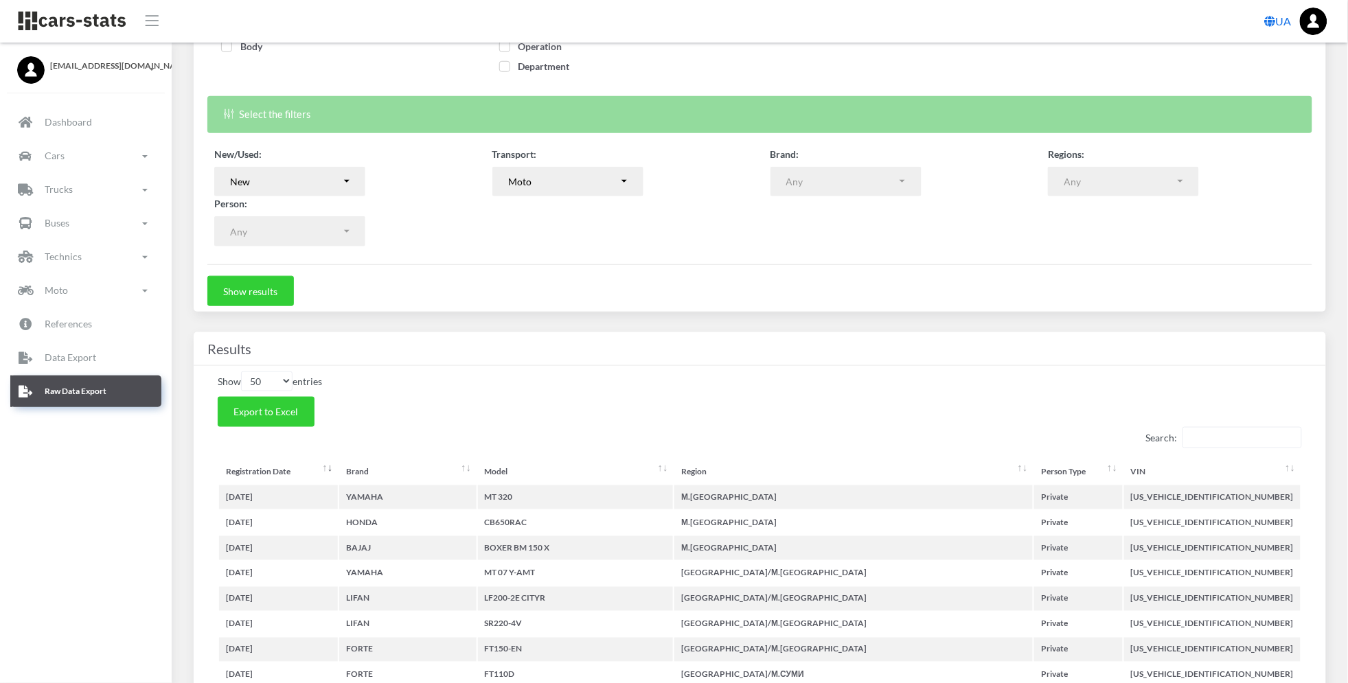
scroll to position [14, 14]
click at [294, 409] on span "Export to Excel" at bounding box center [266, 412] width 65 height 12
click at [657, 56] on div "Operation" at bounding box center [621, 49] width 244 height 20
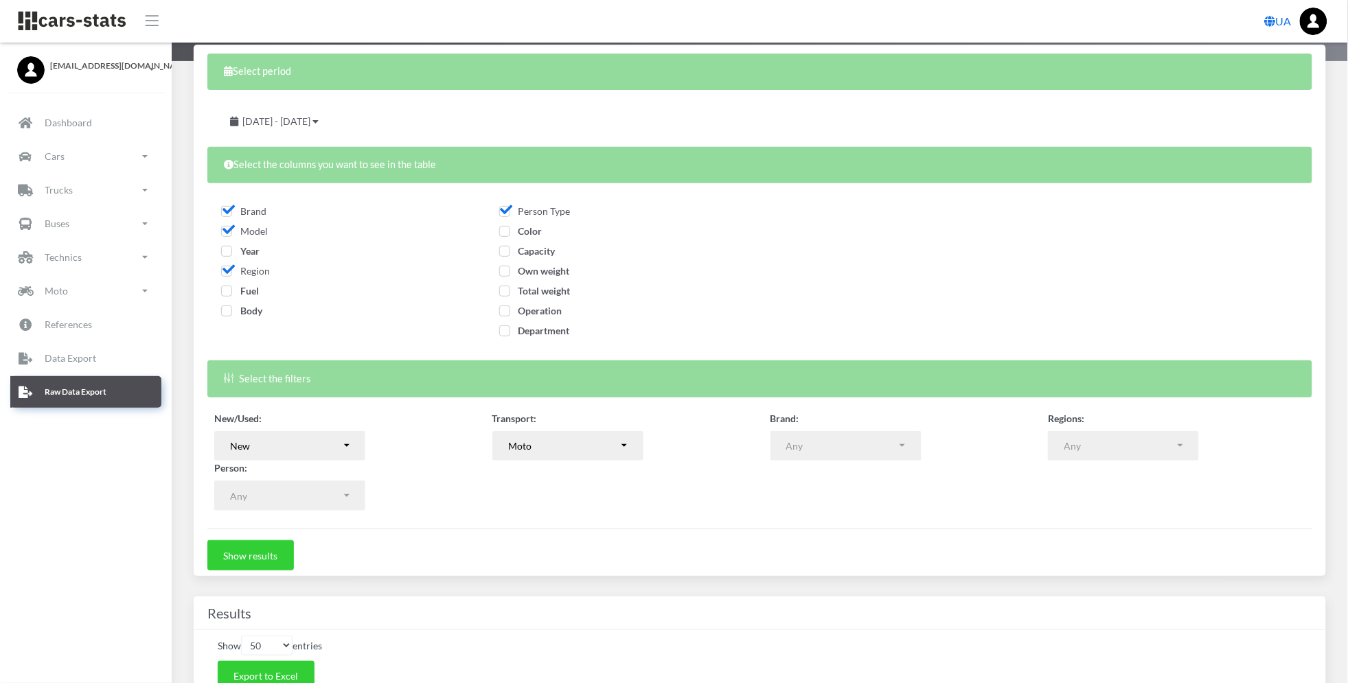
scroll to position [91, 0]
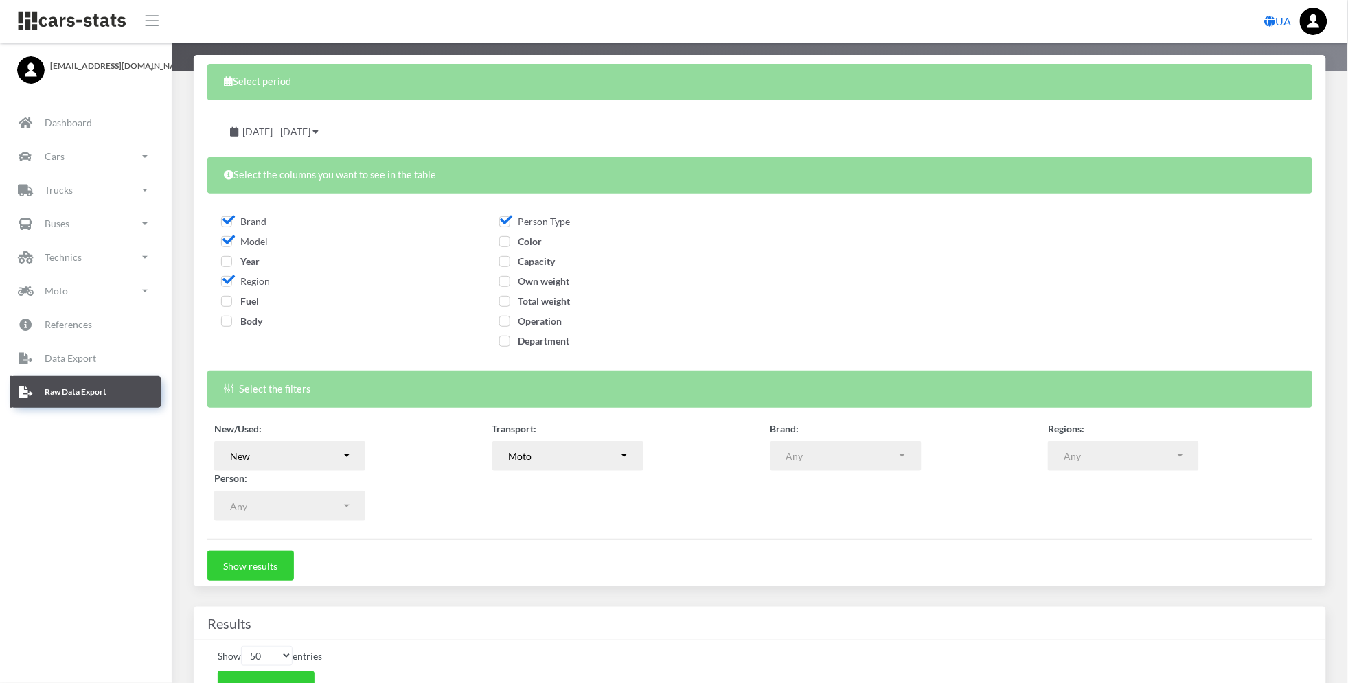
click at [508, 264] on span "Capacity" at bounding box center [527, 262] width 56 height 12
checkbox input "true"
click at [259, 563] on button "Show results" at bounding box center [250, 566] width 87 height 30
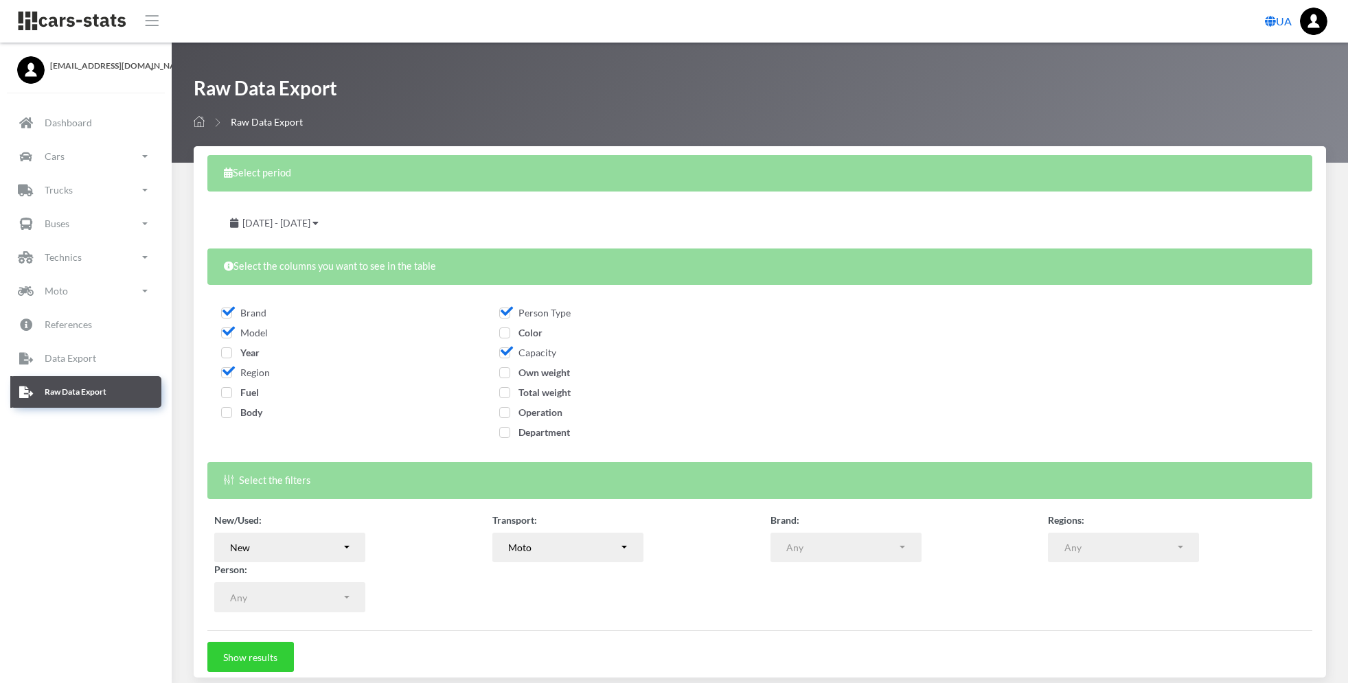
select select
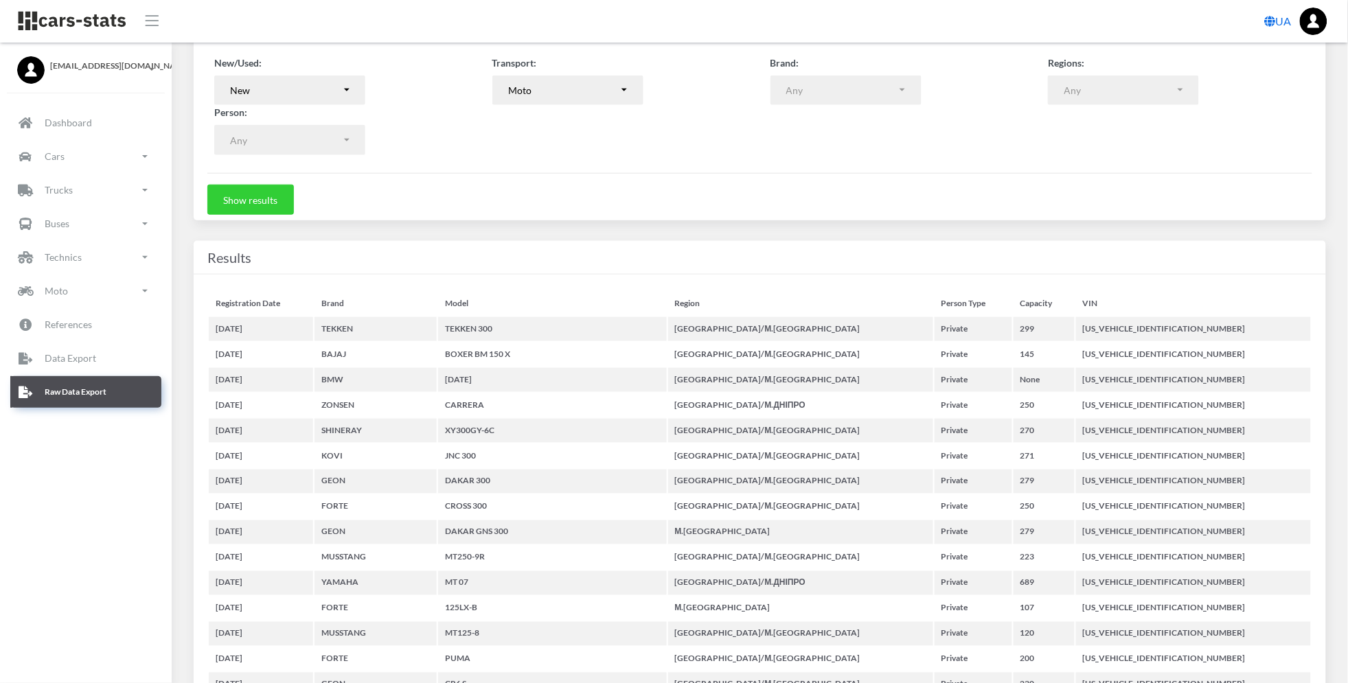
scroll to position [14, 14]
select select "50"
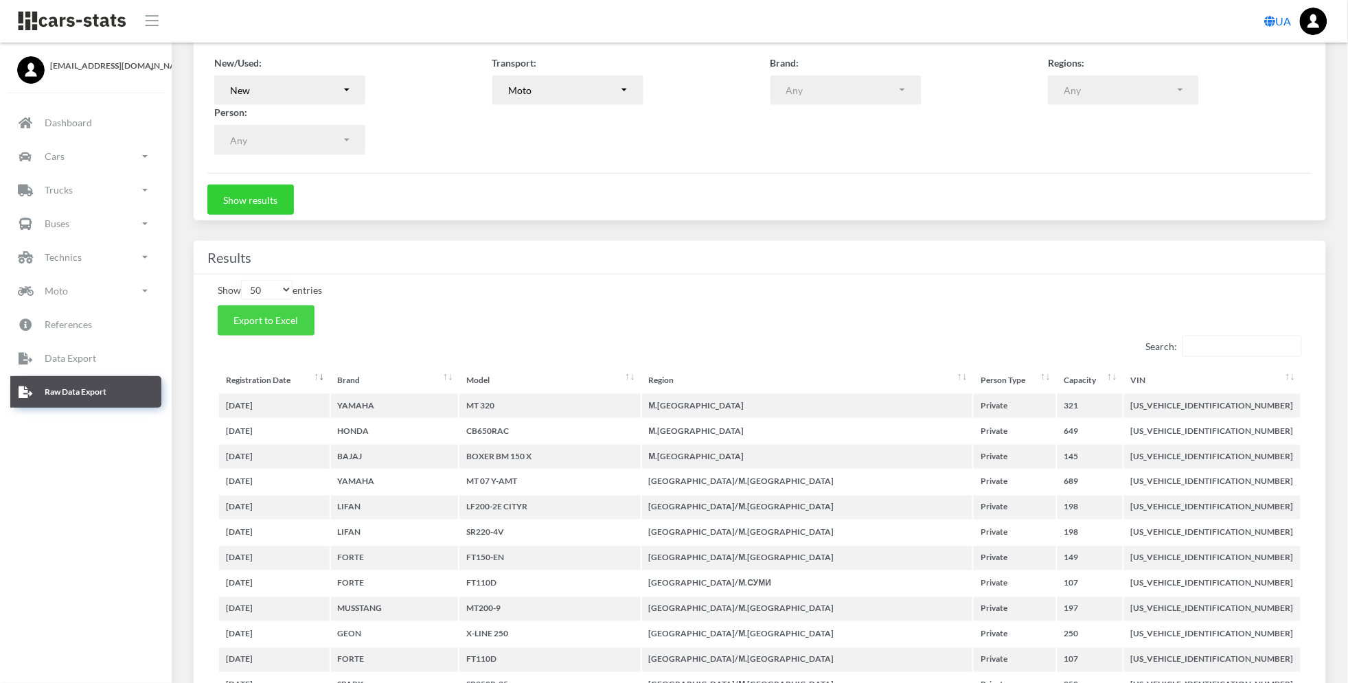
click at [262, 317] on span "Export to Excel" at bounding box center [266, 321] width 65 height 12
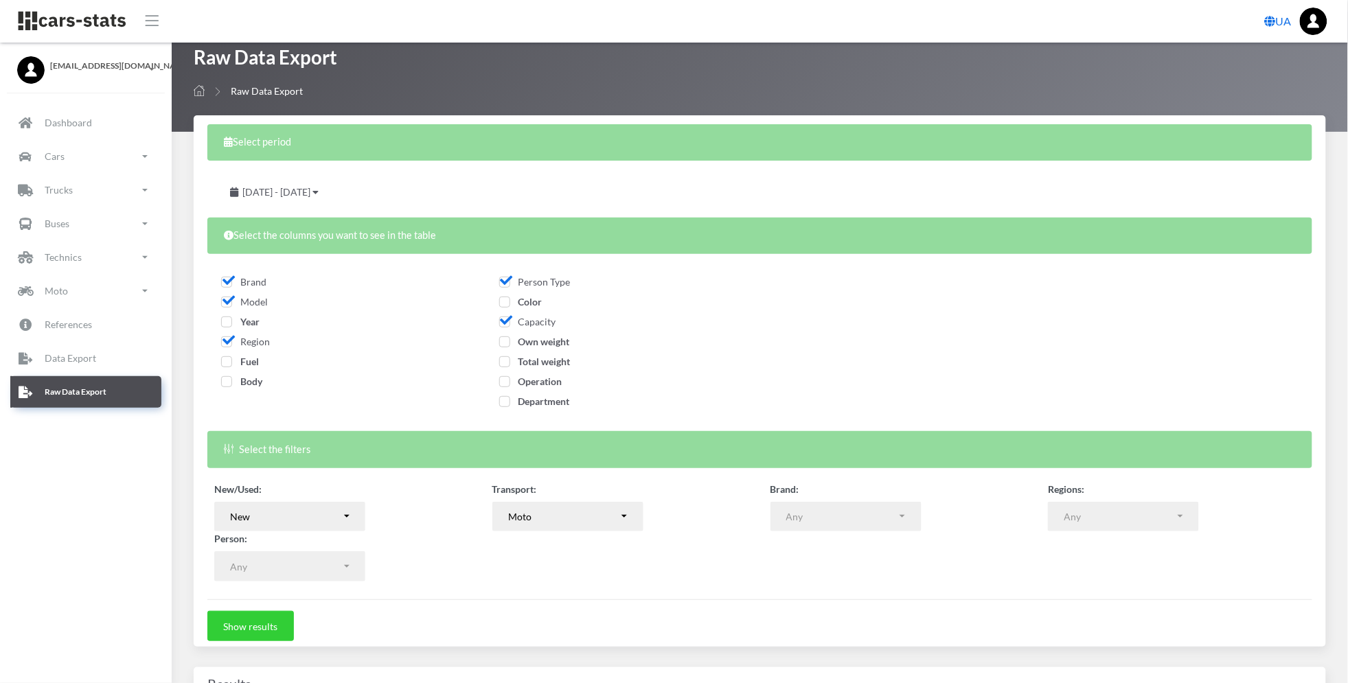
scroll to position [0, 0]
